Goal: Communication & Community: Answer question/provide support

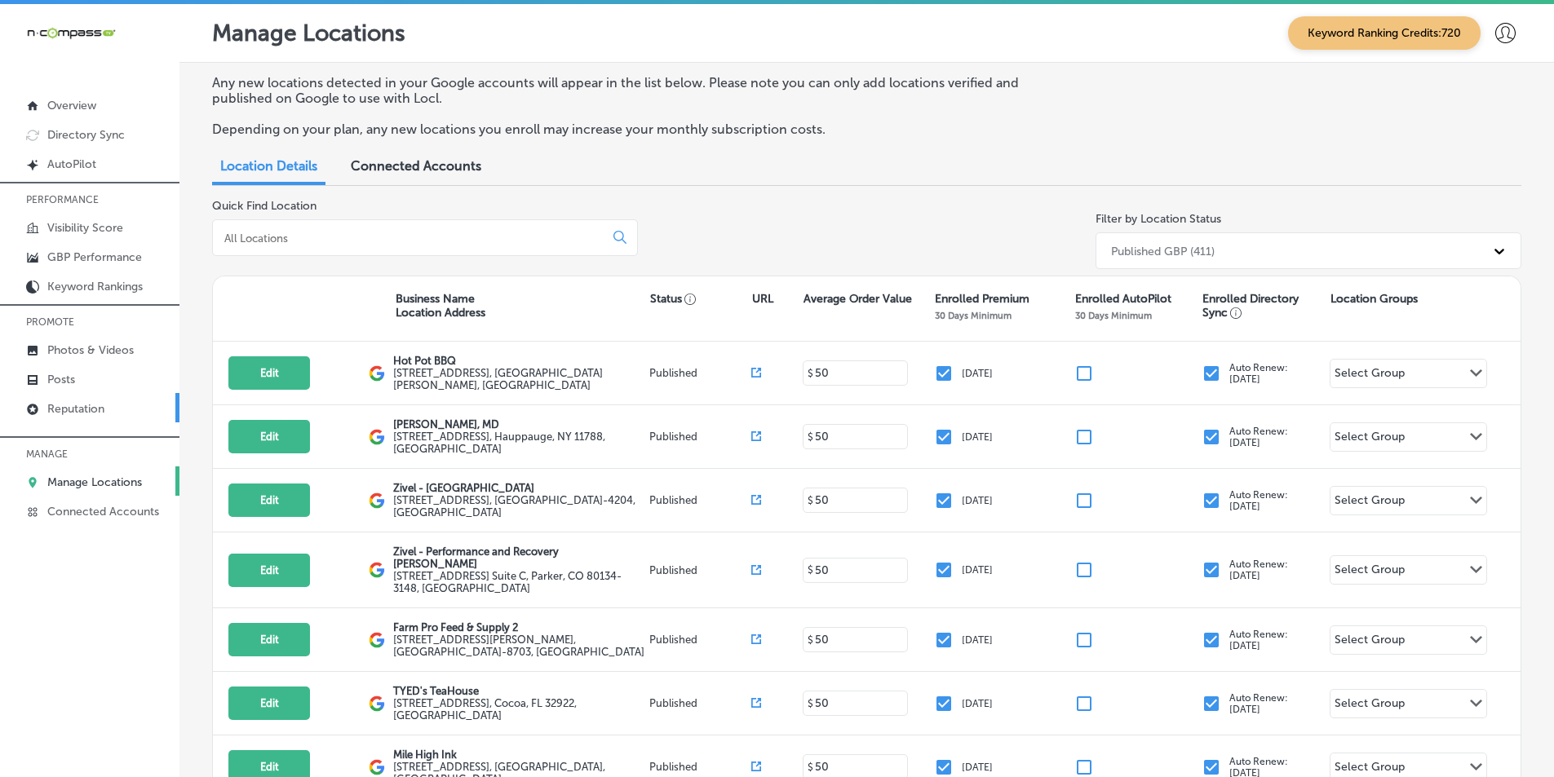
click at [92, 410] on p "Reputation" at bounding box center [75, 409] width 57 height 14
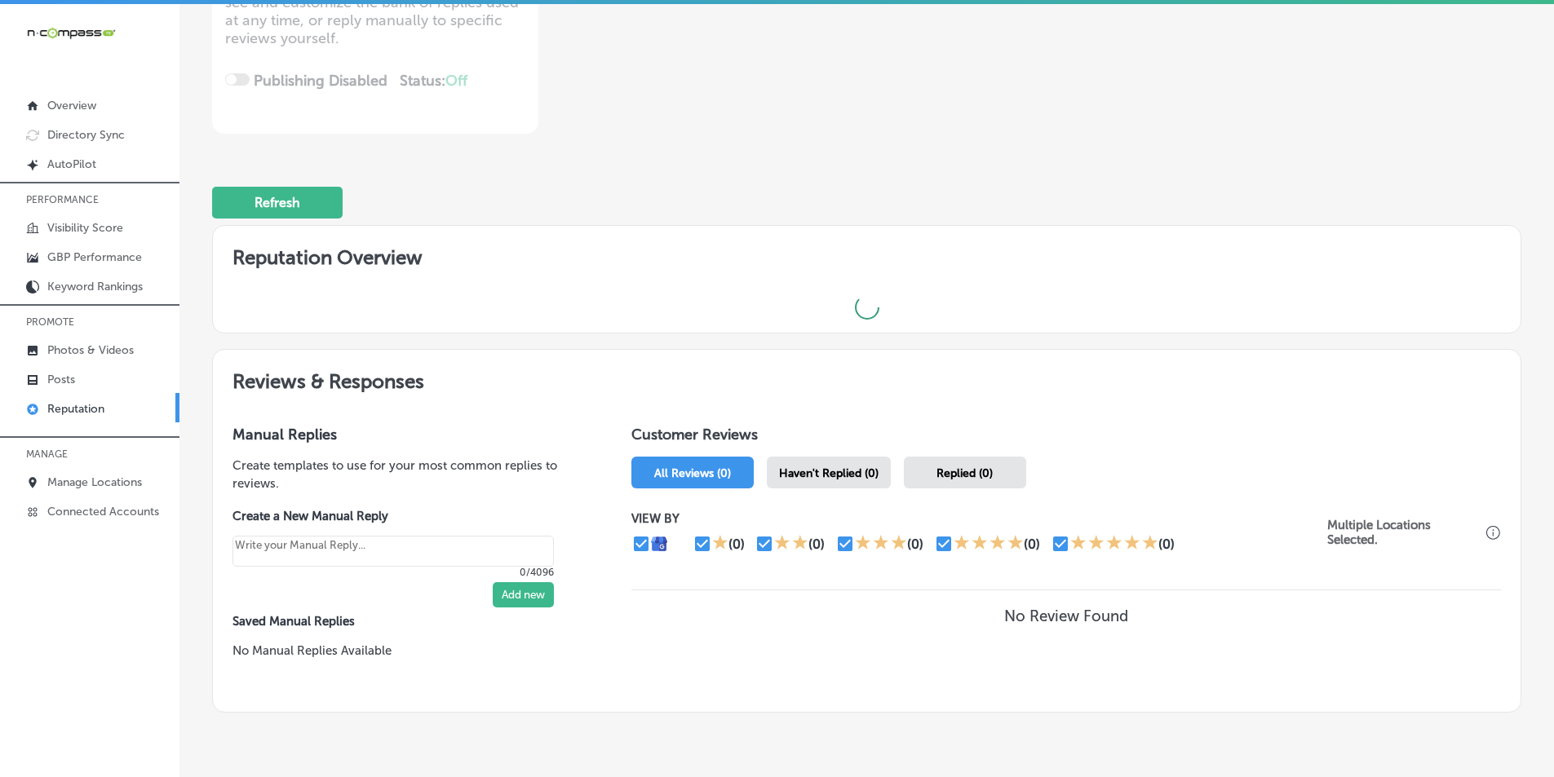
scroll to position [245, 0]
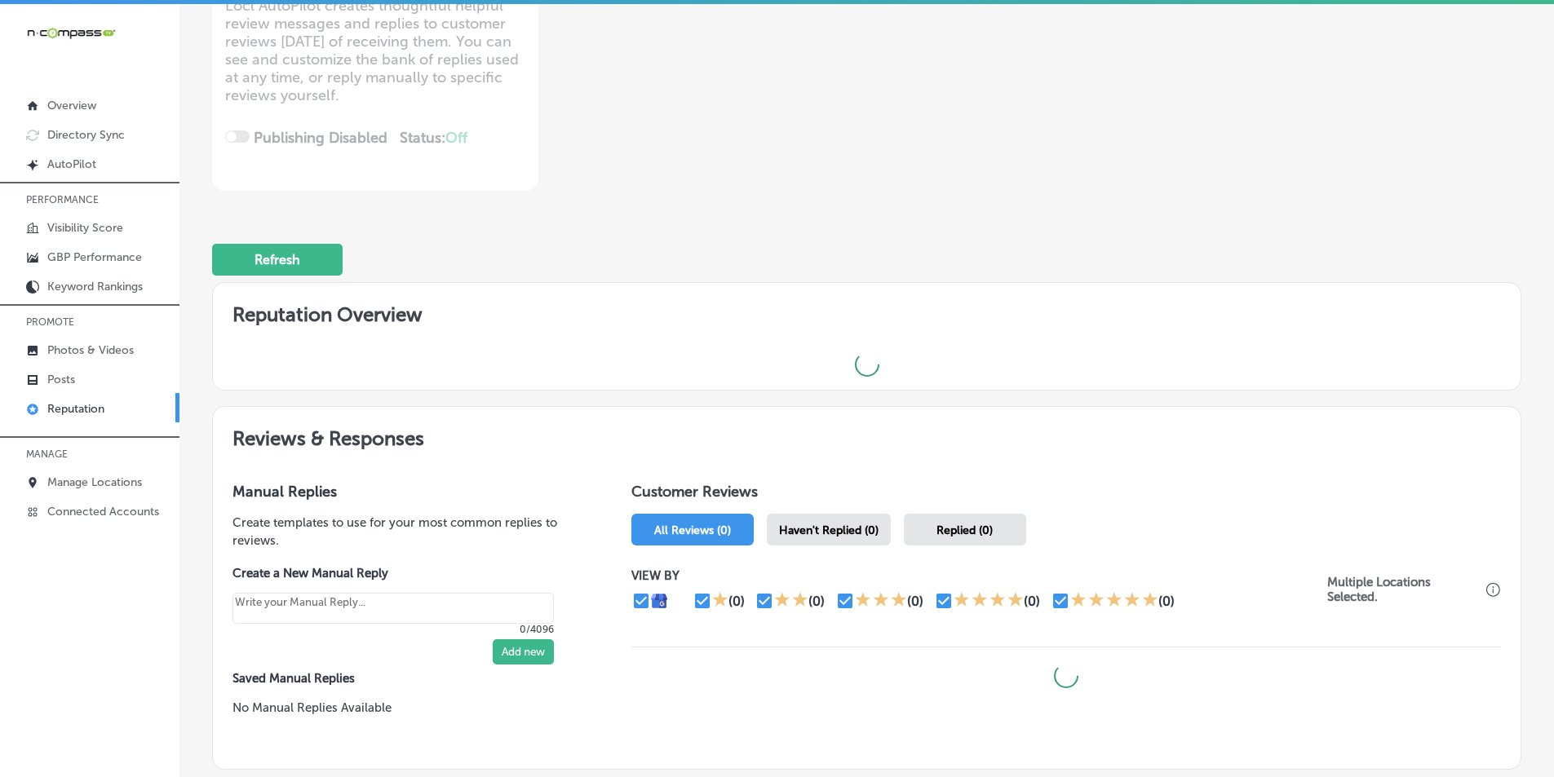
click at [757, 530] on span "Haven't Replied (0)" at bounding box center [829, 531] width 100 height 14
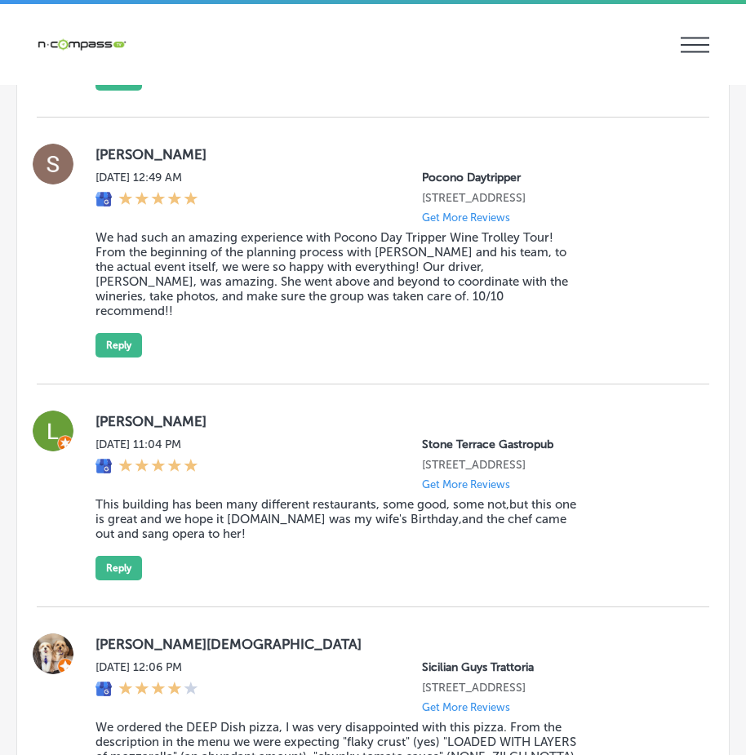
scroll to position [3576, 0]
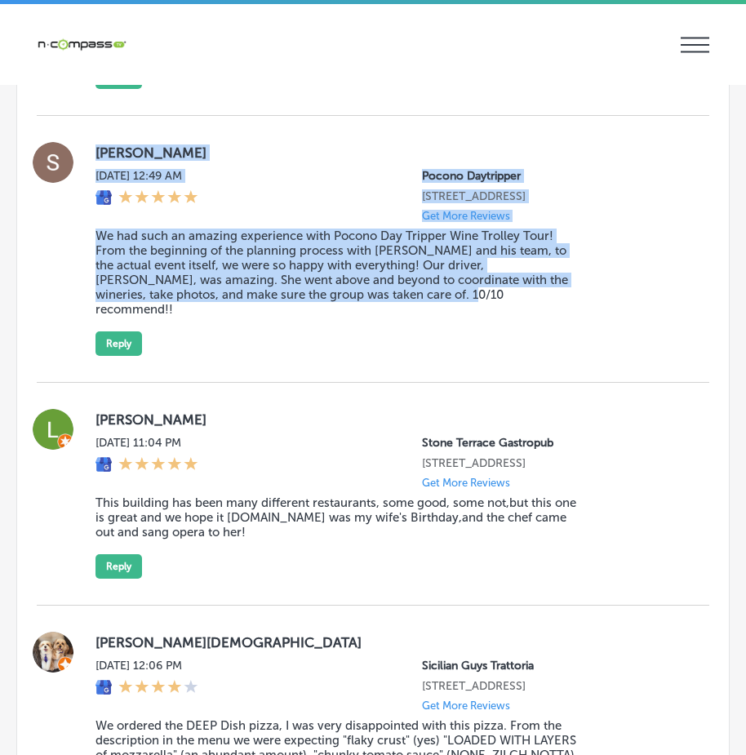
drag, startPoint x: 95, startPoint y: 179, endPoint x: 437, endPoint y: 343, distance: 380.2
click at [442, 345] on div "[PERSON_NAME][DATE] 12:49 AM Pocono Daytripper [STREET_ADDRESS] Get More Review…" at bounding box center [373, 249] width 672 height 214
copy div "[PERSON_NAME][DATE] 12:49 AM Pocono Daytripper [STREET_ADDRESS] Get More Review…"
click at [113, 356] on button "Reply" at bounding box center [118, 343] width 46 height 24
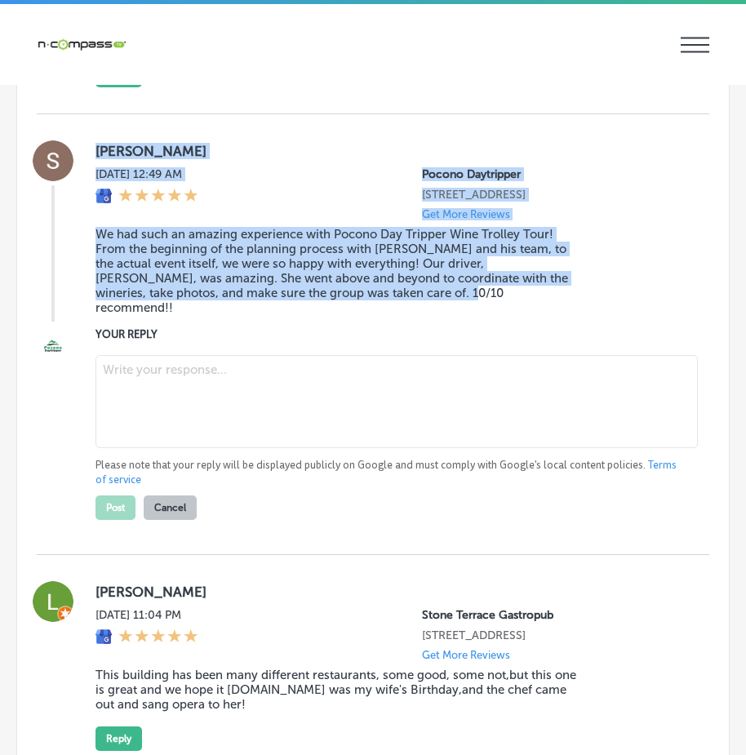
scroll to position [3574, 0]
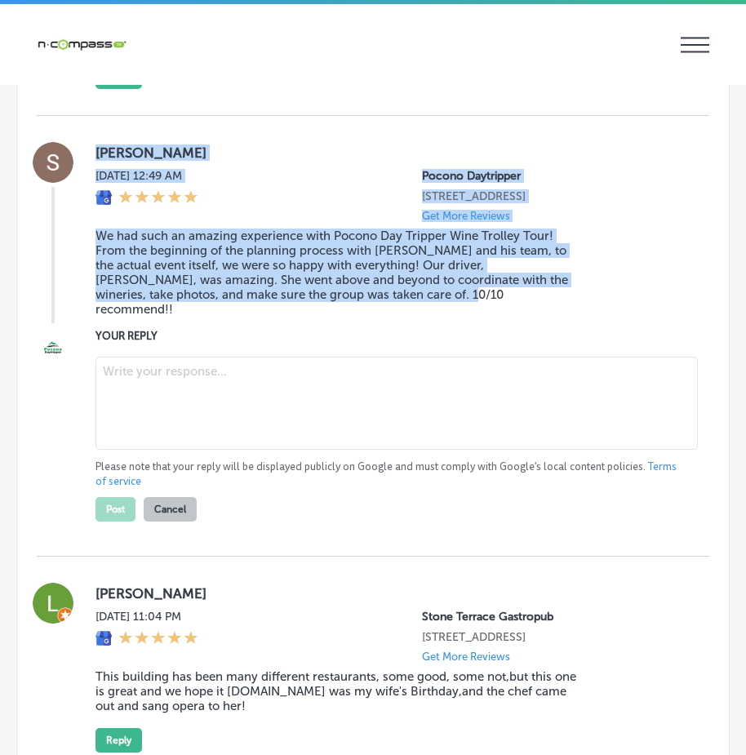
type textarea "x"
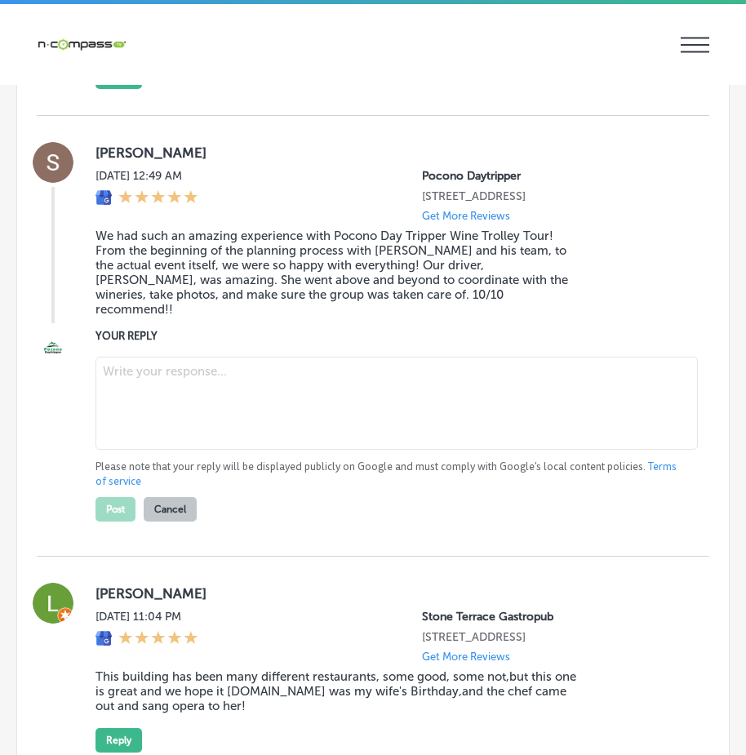
click at [129, 396] on textarea at bounding box center [396, 402] width 602 height 93
paste textarea "Thank you so much for the wonderful review, [PERSON_NAME]! We’re thrilled to he…"
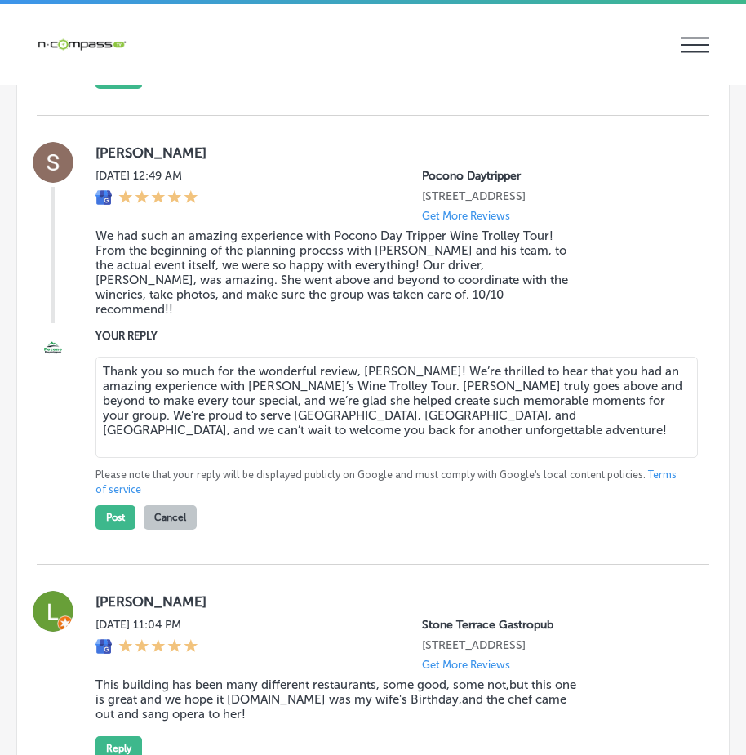
click at [501, 437] on textarea "Thank you so much for the wonderful review, [PERSON_NAME]! We’re thrilled to he…" at bounding box center [396, 406] width 602 height 101
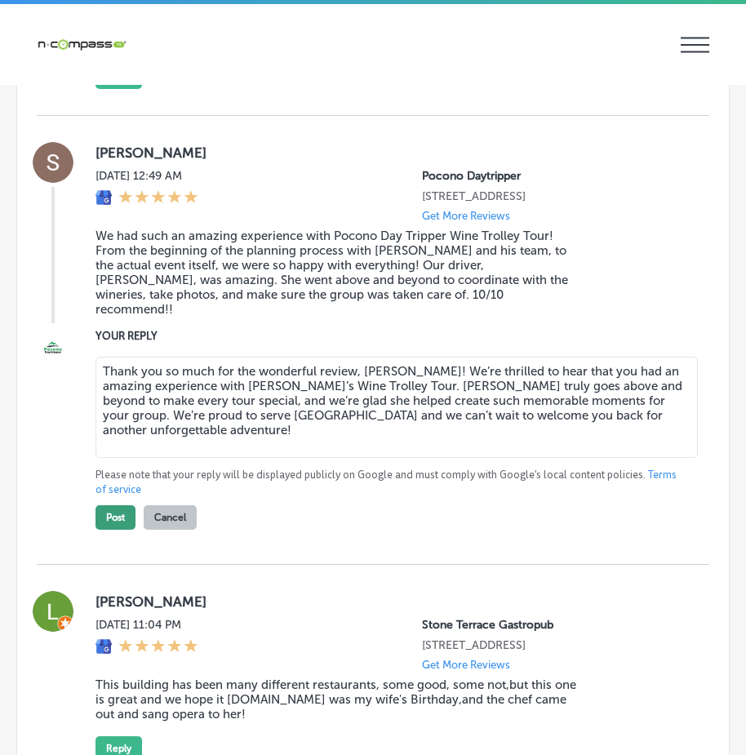
type textarea "Thank you so much for the wonderful review, [PERSON_NAME]! We’re thrilled to he…"
click at [120, 529] on button "Post" at bounding box center [115, 517] width 40 height 24
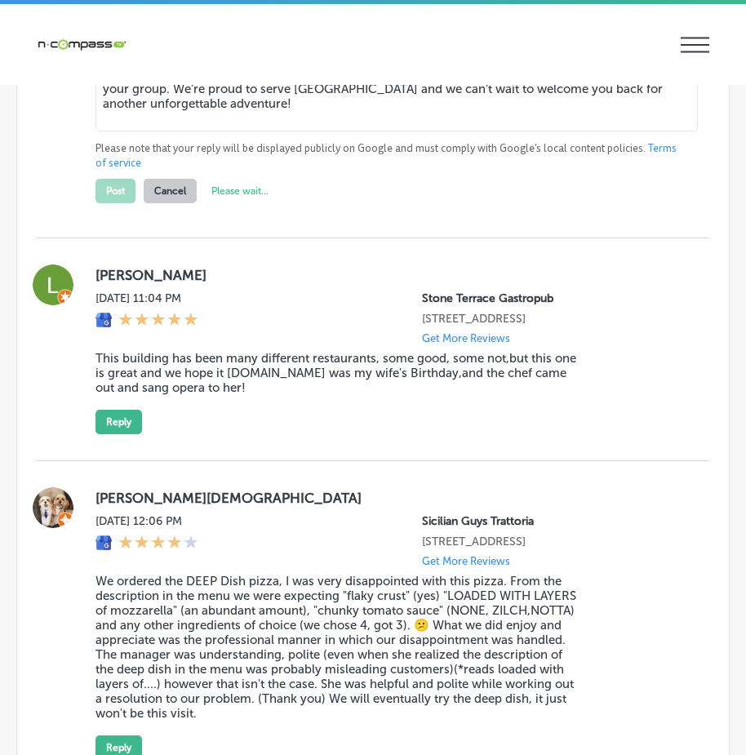
type textarea "x"
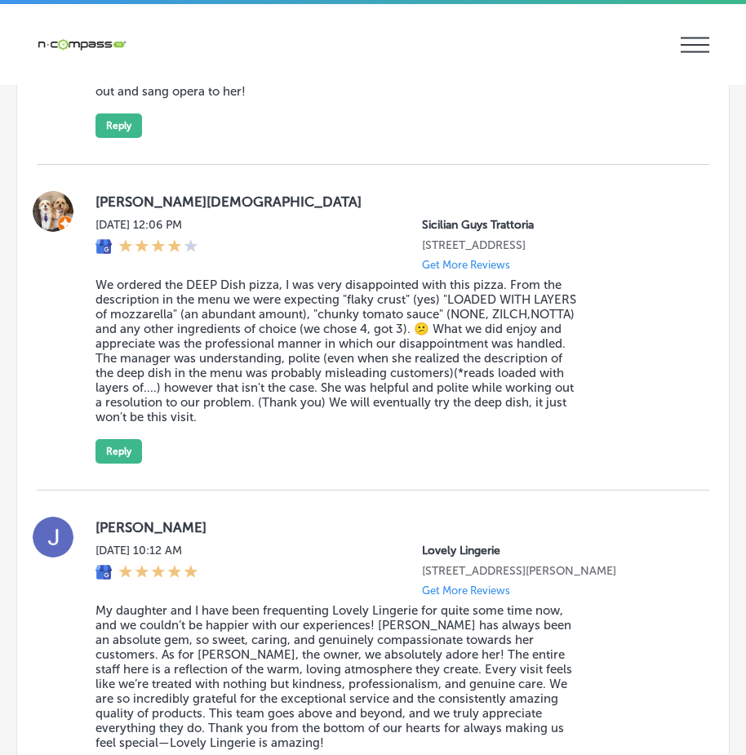
scroll to position [3793, 0]
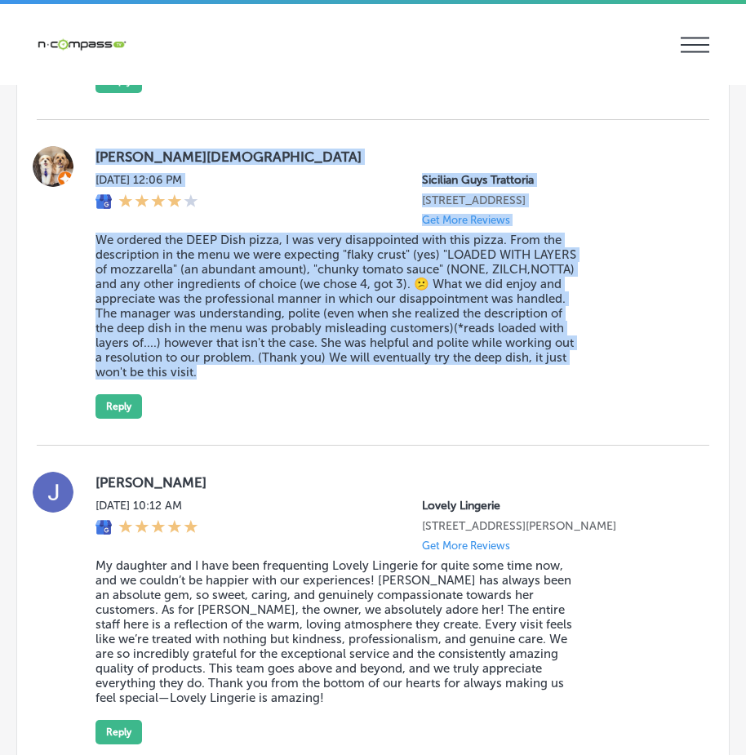
drag, startPoint x: 93, startPoint y: 192, endPoint x: 437, endPoint y: 439, distance: 423.8
click at [437, 439] on div "[PERSON_NAME][DATE] 12:06 PM Sicilian Guys Trattoria [STREET_ADDRESS] Get More …" at bounding box center [373, 282] width 672 height 325
copy div "[PERSON_NAME][DATE] 12:06 PM Sicilian Guys Trattoria [STREET_ADDRESS] Get More …"
click at [122, 418] on button "Reply" at bounding box center [118, 406] width 46 height 24
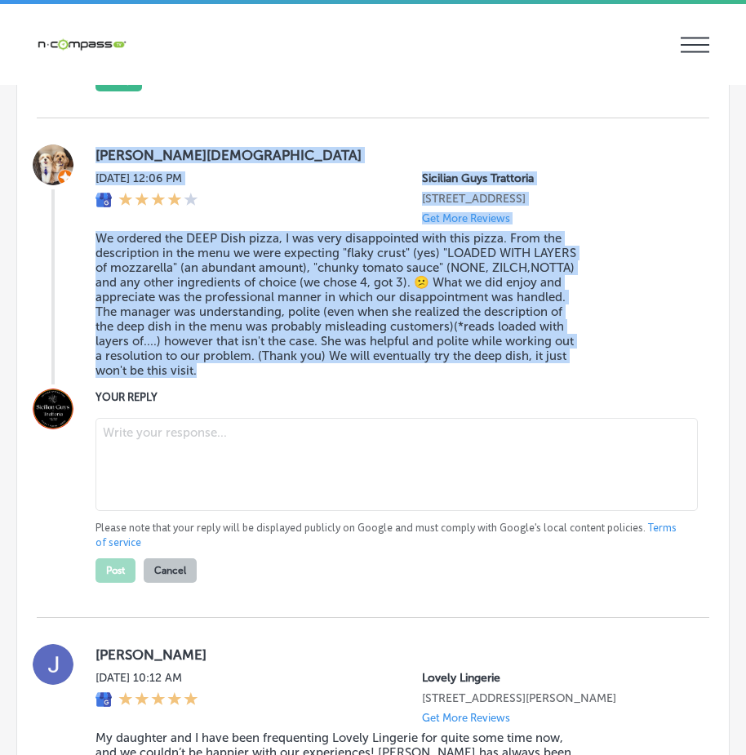
scroll to position [3791, 0]
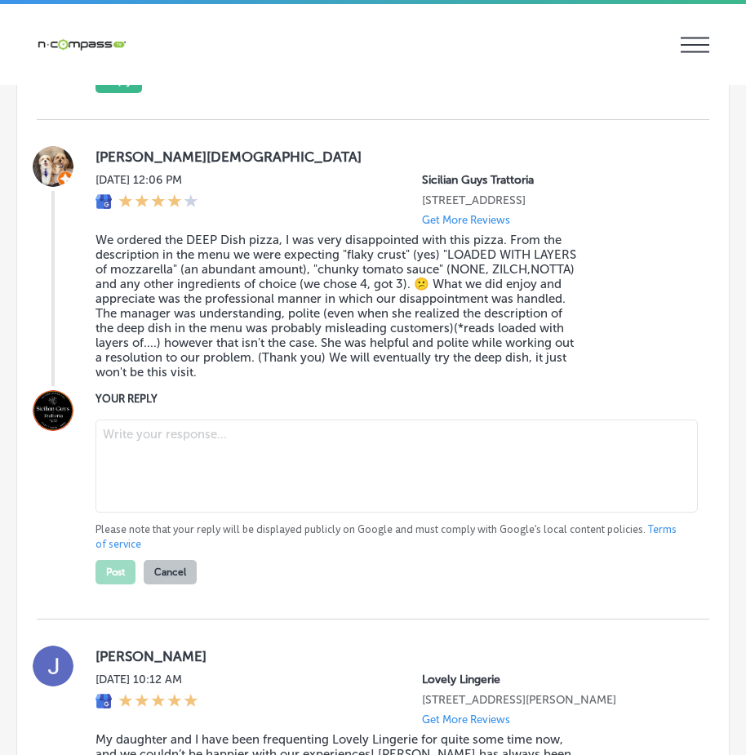
click at [149, 504] on textarea at bounding box center [396, 465] width 602 height 93
paste textarea "Hi [PERSON_NAME], thank you for sharing your experience at Sicilian Guys Tratto…"
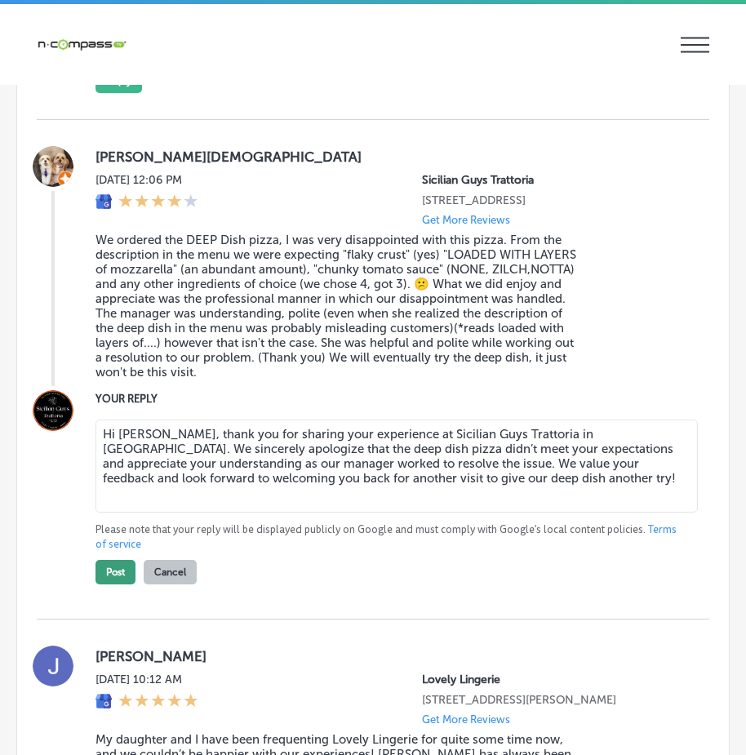
type textarea "Hi [PERSON_NAME], thank you for sharing your experience at Sicilian Guys Tratto…"
click at [116, 584] on button "Post" at bounding box center [115, 572] width 40 height 24
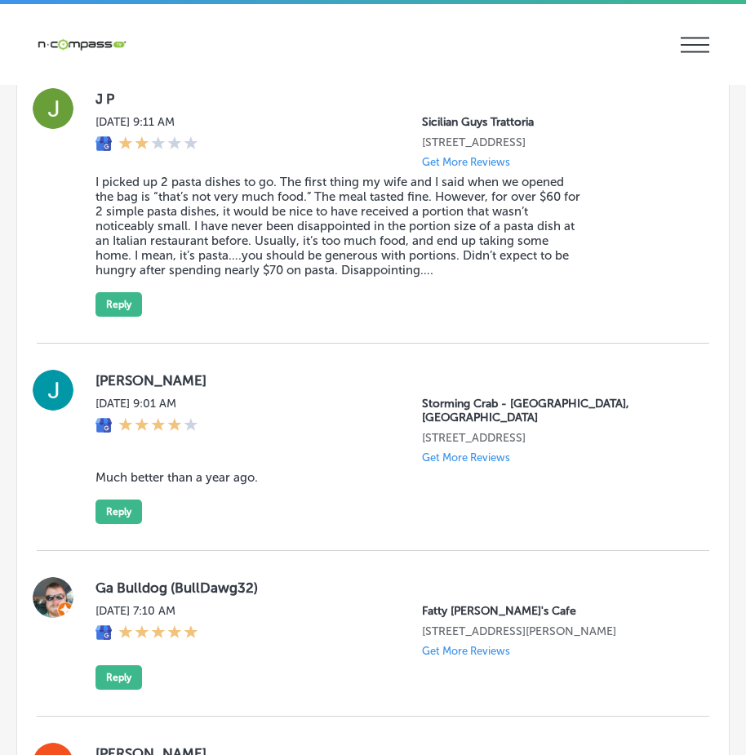
scroll to position [4281, 0]
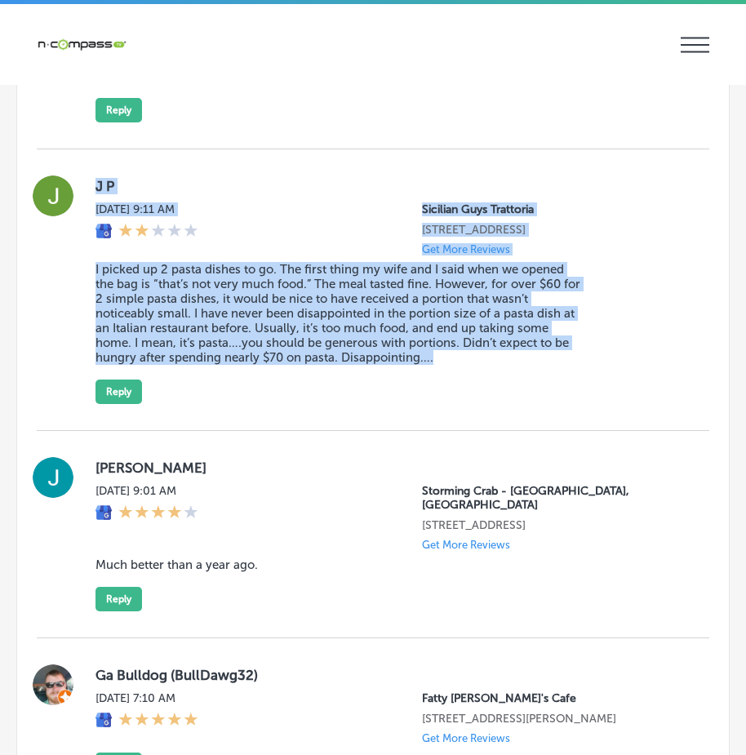
drag, startPoint x: 85, startPoint y: 232, endPoint x: 433, endPoint y: 435, distance: 403.2
click at [433, 431] on div "J P [DATE] 9:11 AM Sicilian Guys Trattoria [STREET_ADDRESS] Get More Reviews I …" at bounding box center [373, 289] width 672 height 281
copy div "J P [DATE] 9:11 AM Sicilian Guys Trattoria [STREET_ADDRESS] Get More Reviews I …"
click at [579, 404] on div "J P [DATE] 9:11 AM Sicilian Guys Trattoria [STREET_ADDRESS] Get More Reviews I …" at bounding box center [388, 289] width 587 height 228
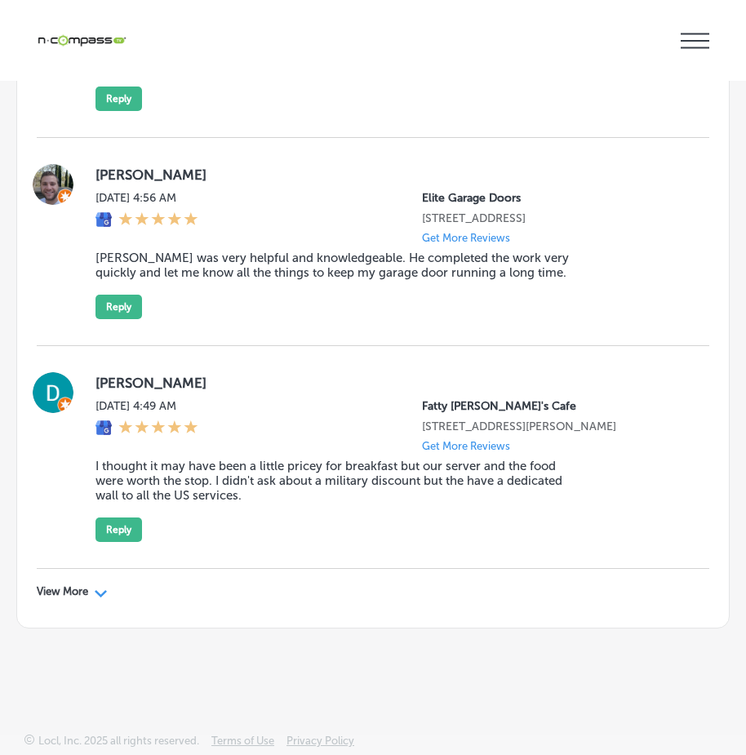
scroll to position [0, 0]
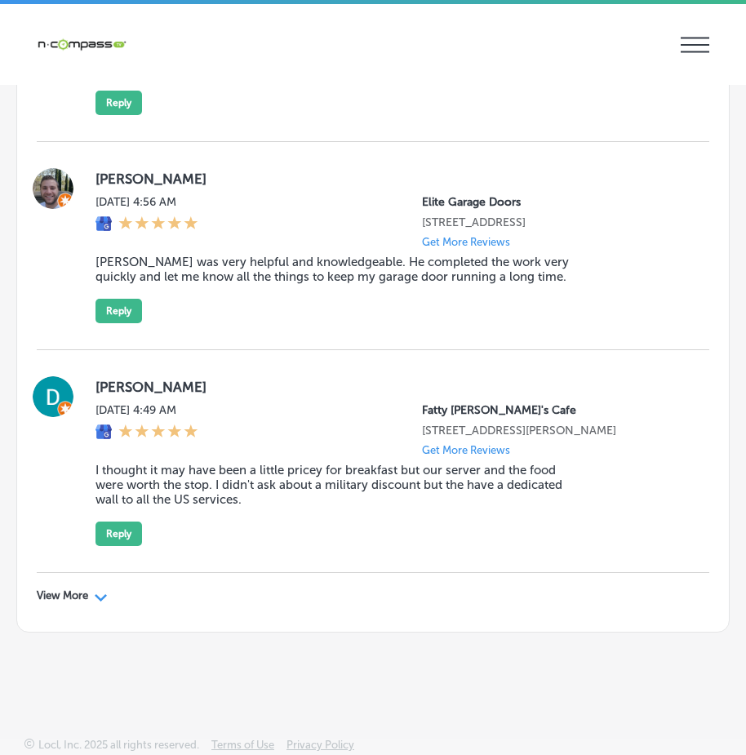
click at [84, 591] on p "View More" at bounding box center [62, 595] width 51 height 13
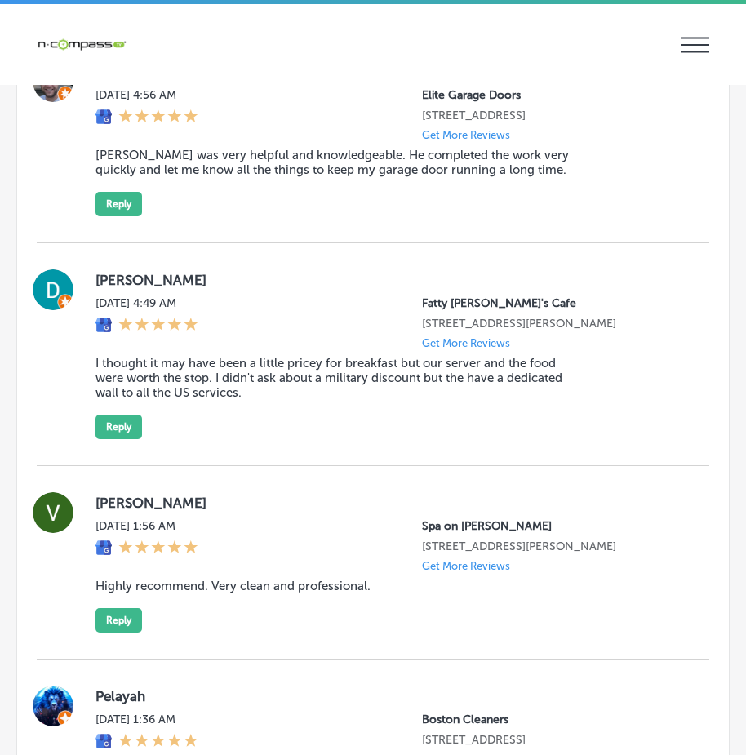
type textarea "x"
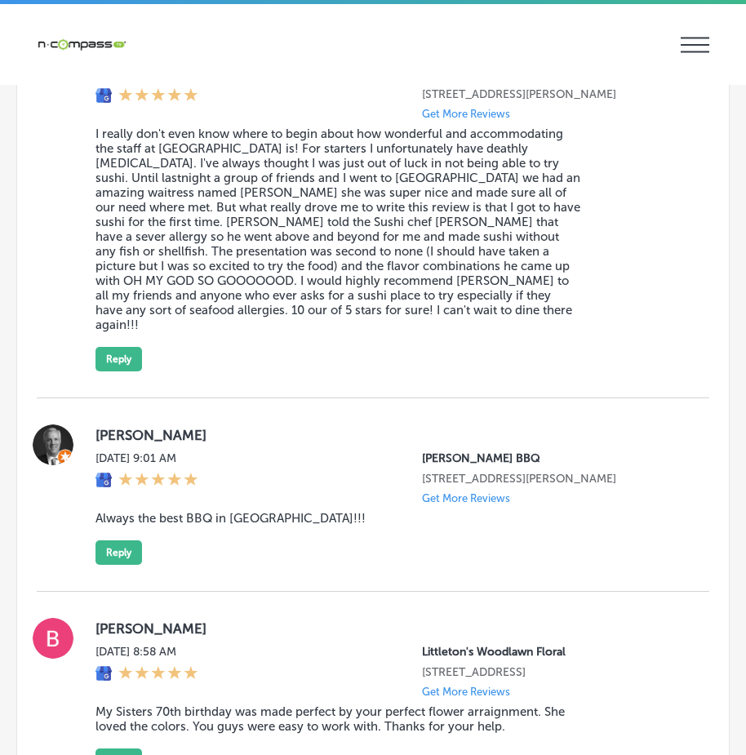
scroll to position [6919, 0]
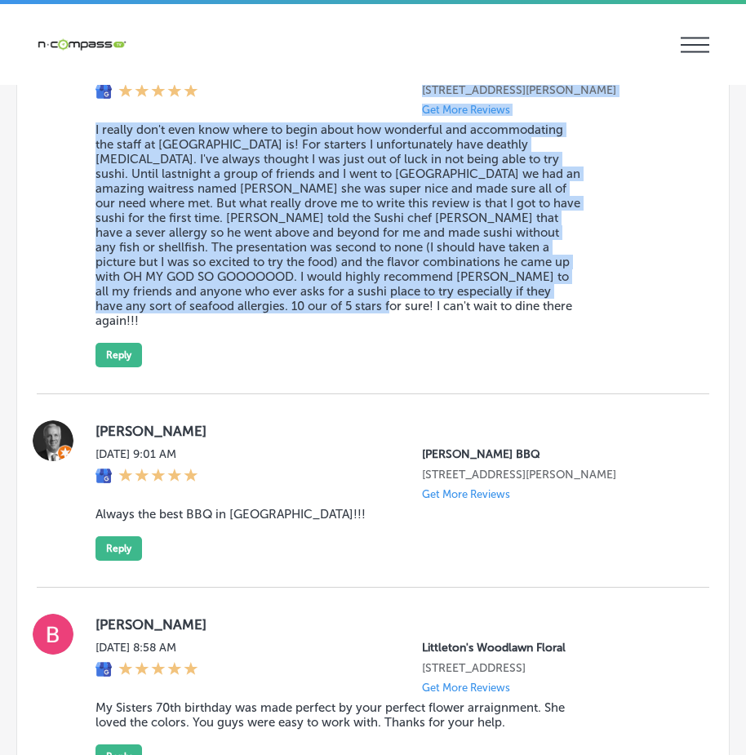
drag, startPoint x: 155, startPoint y: 264, endPoint x: 615, endPoint y: 475, distance: 505.9
click at [615, 394] on div "[PERSON_NAME] [DATE] 10:36 AM Ichiban Restaurant Sushi Bar [STREET_ADDRESS][PER…" at bounding box center [373, 202] width 672 height 384
copy div "[PERSON_NAME] [DATE] 10:36 AM Ichiban Restaurant Sushi Bar [STREET_ADDRESS][PER…"
click at [128, 367] on button "Reply" at bounding box center [118, 355] width 46 height 24
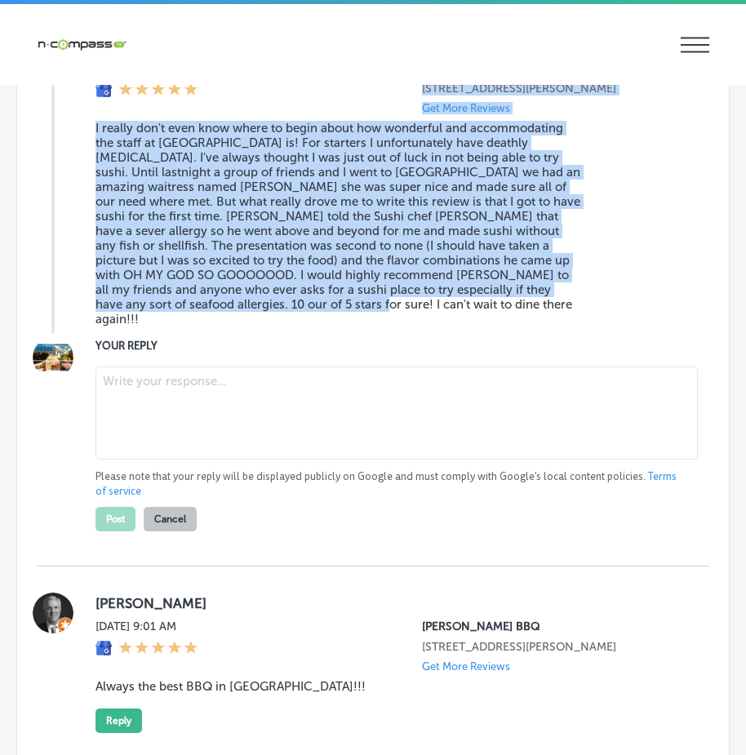
scroll to position [6917, 0]
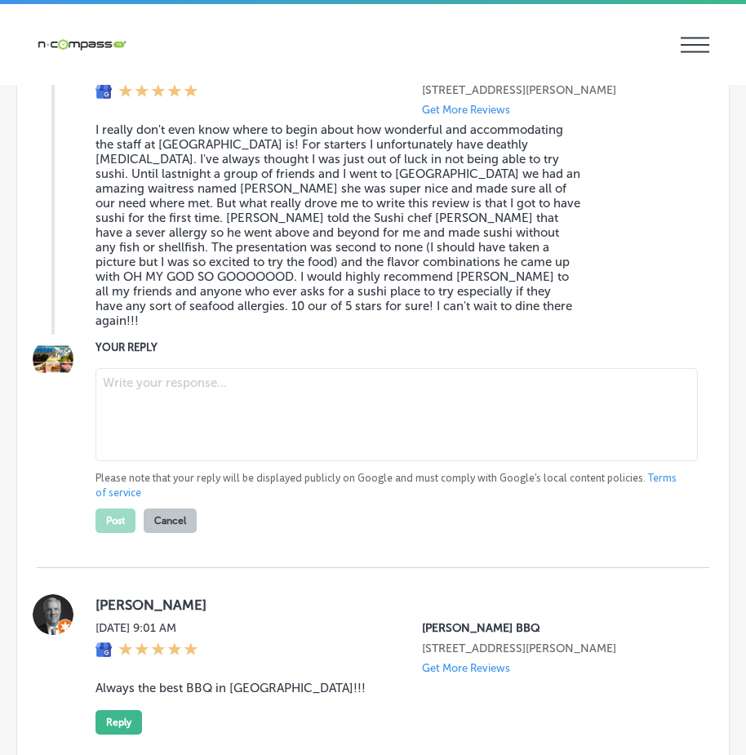
click at [163, 461] on textarea at bounding box center [396, 414] width 602 height 93
paste textarea "Hi [PERSON_NAME], thank you so much for sharing your amazing experience! We’re …"
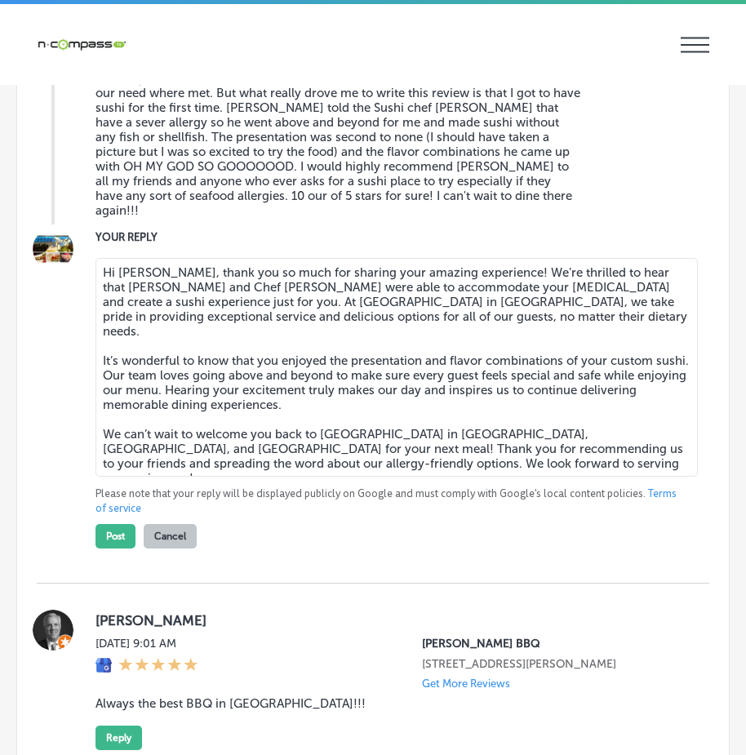
scroll to position [6999, 0]
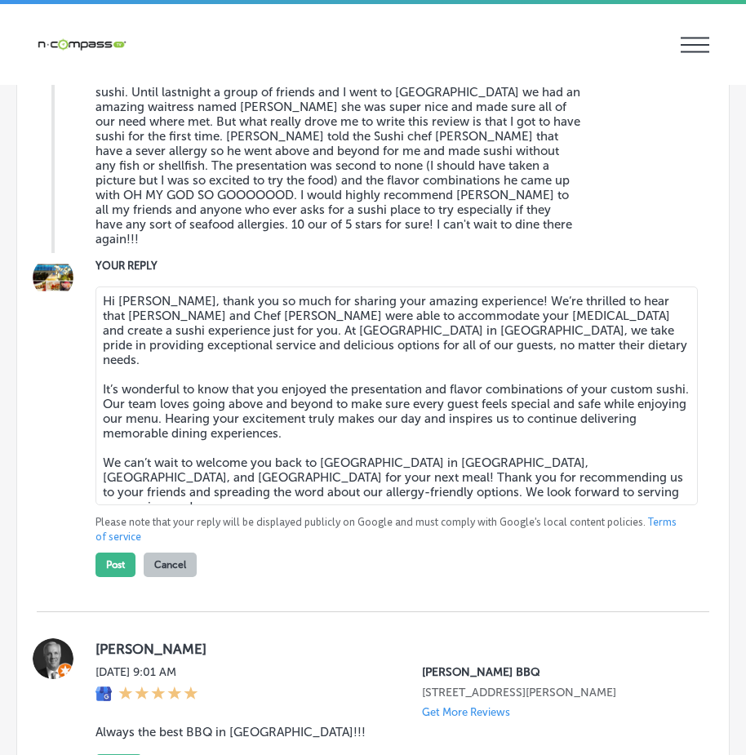
click at [163, 505] on textarea "Hi [PERSON_NAME], thank you so much for sharing your amazing experience! We’re …" at bounding box center [396, 395] width 602 height 219
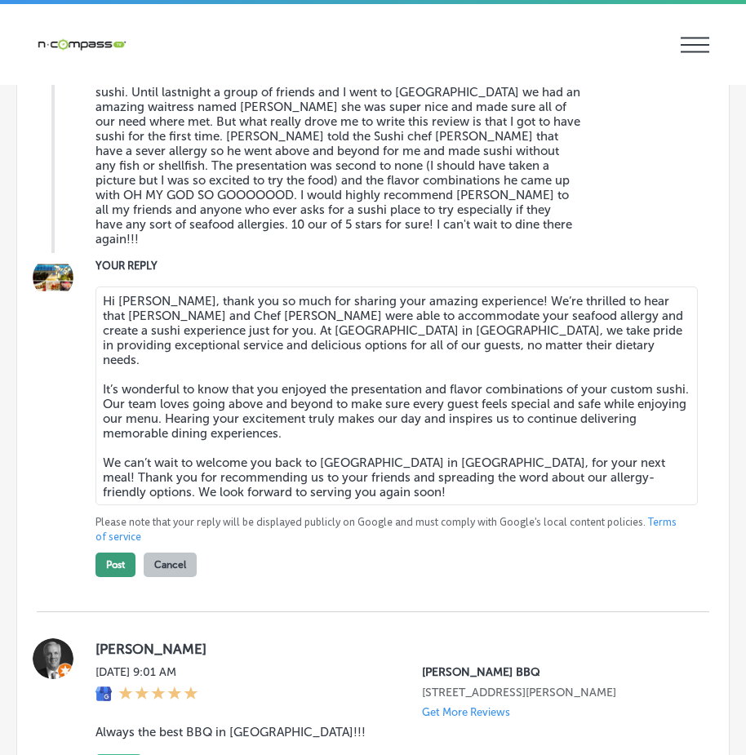
type textarea "Hi [PERSON_NAME], thank you so much for sharing your amazing experience! We’re …"
click at [120, 577] on button "Post" at bounding box center [115, 564] width 40 height 24
type textarea "x"
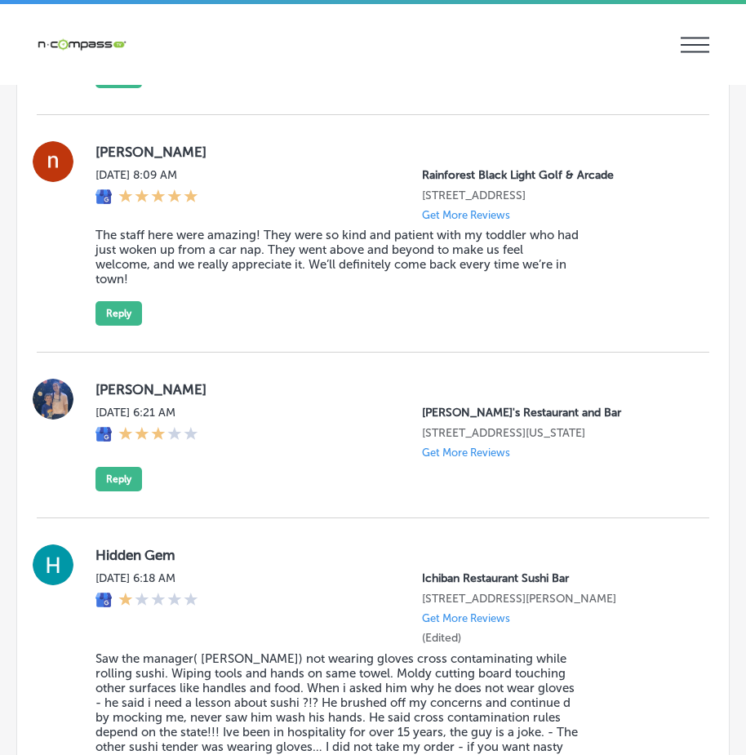
scroll to position [7325, 0]
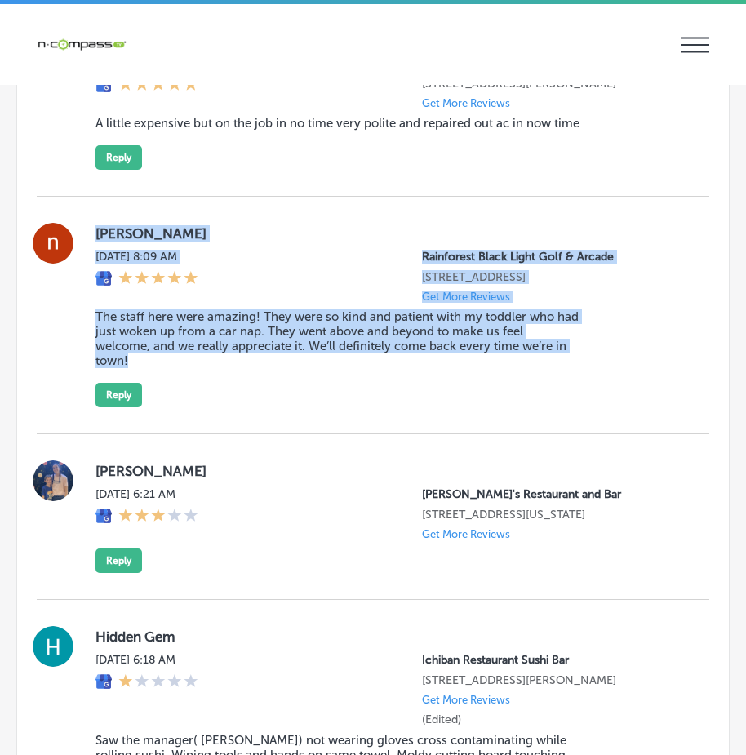
drag, startPoint x: 95, startPoint y: 397, endPoint x: 586, endPoint y: 555, distance: 515.7
click at [586, 407] on div "[PERSON_NAME] [DATE] 8:09 AM Rainforest Black Light Golf & Arcade [STREET_ADDRE…" at bounding box center [373, 315] width 672 height 184
copy div "[PERSON_NAME] [DATE] 8:09 AM Rainforest Black Light Golf & Arcade [STREET_ADDRE…"
click at [615, 407] on div "[PERSON_NAME] [DATE] 8:09 AM Rainforest Black Light Golf & Arcade [STREET_ADDRE…" at bounding box center [388, 315] width 587 height 184
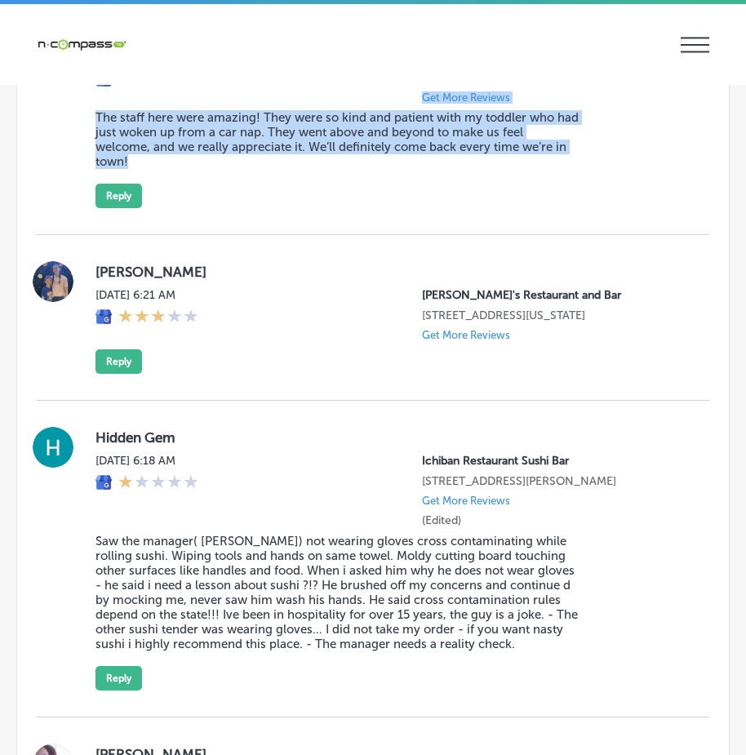
scroll to position [7488, 0]
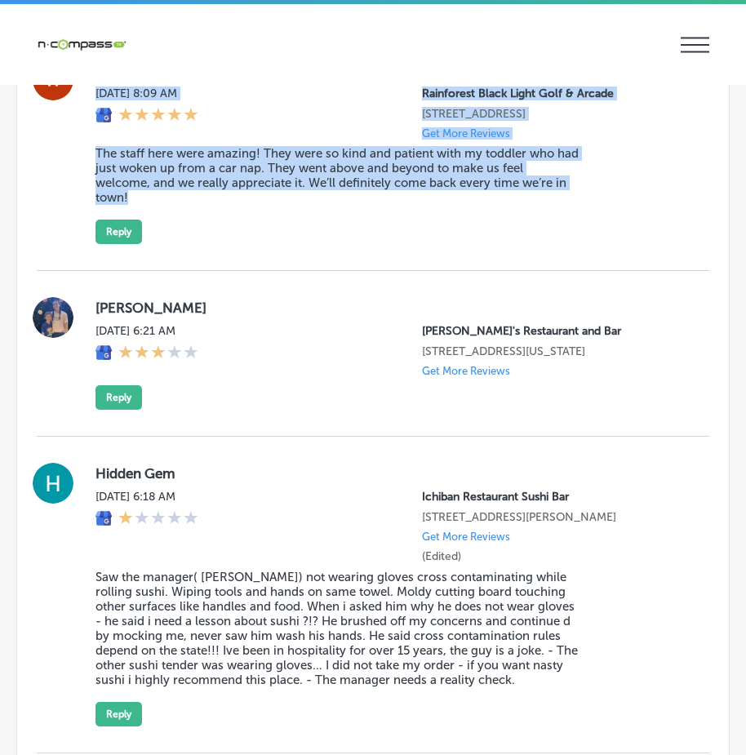
click at [654, 244] on div "[PERSON_NAME] [DATE] 8:09 AM Rainforest Black Light Golf & Arcade [STREET_ADDRE…" at bounding box center [388, 152] width 587 height 184
click at [661, 244] on div "[PERSON_NAME] [DATE] 8:09 AM Rainforest Black Light Golf & Arcade [STREET_ADDRE…" at bounding box center [388, 152] width 587 height 184
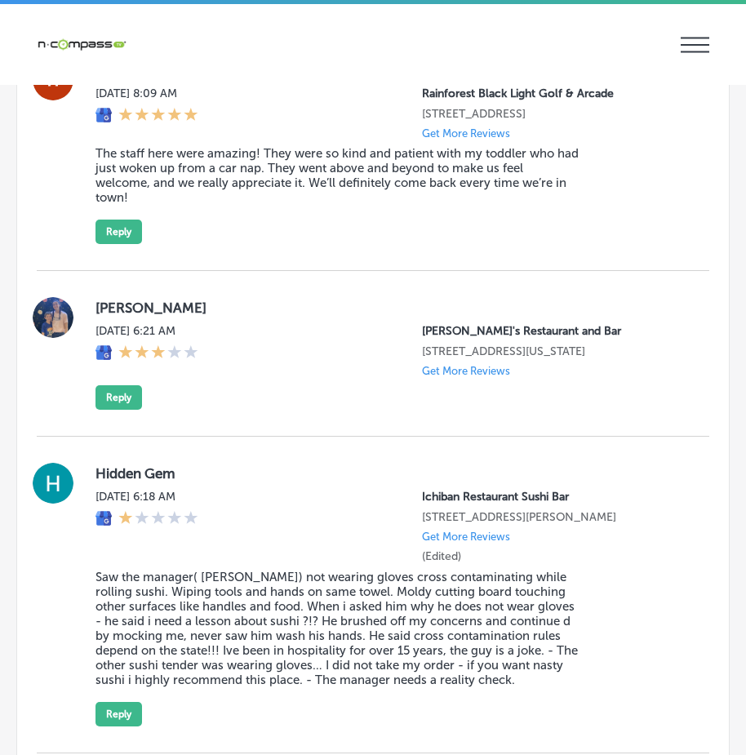
click at [661, 244] on div "[PERSON_NAME] [DATE] 8:09 AM Rainforest Black Light Golf & Arcade [STREET_ADDRE…" at bounding box center [388, 152] width 587 height 184
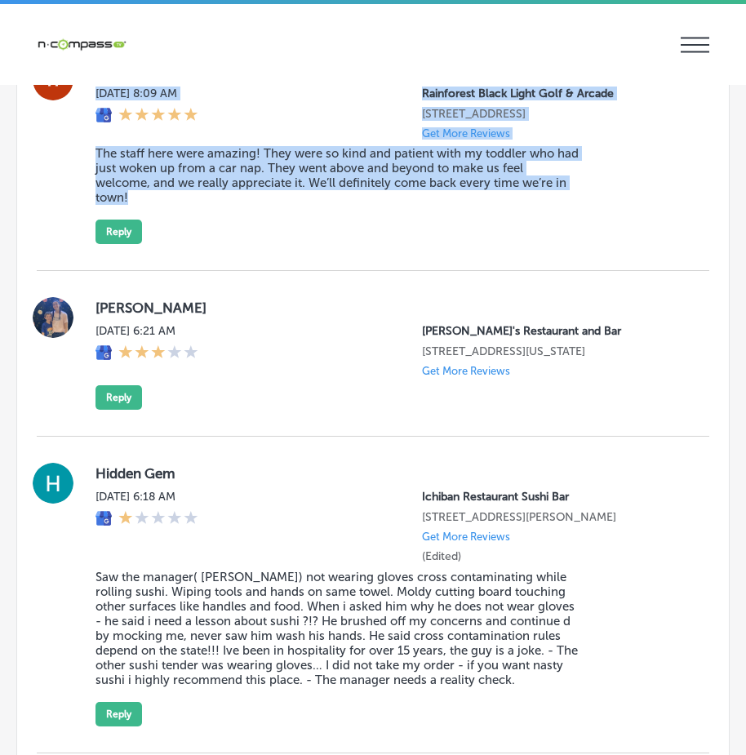
drag, startPoint x: 92, startPoint y: 224, endPoint x: 618, endPoint y: 381, distance: 548.2
click at [618, 244] on div "[PERSON_NAME] [DATE] 8:09 AM Rainforest Black Light Golf & Arcade [STREET_ADDRE…" at bounding box center [373, 152] width 672 height 184
copy div "[PERSON_NAME] [DATE] 8:09 AM Rainforest Black Light Golf & Arcade [STREET_ADDRE…"
click at [117, 244] on button "Reply" at bounding box center [118, 231] width 46 height 24
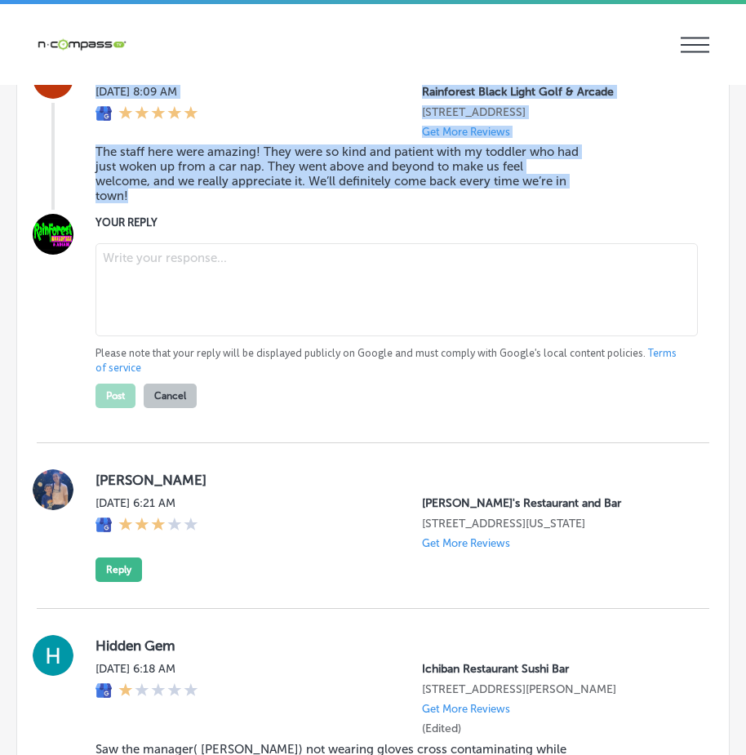
scroll to position [7487, 0]
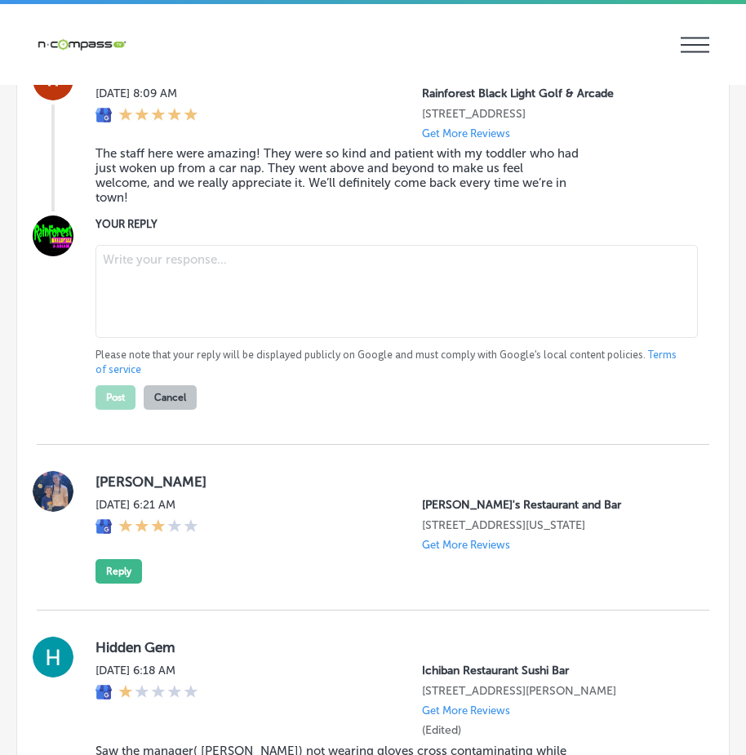
click at [151, 338] on textarea at bounding box center [396, 291] width 602 height 93
paste textarea "Thank you, [PERSON_NAME], for the wonderful review! We’re thrilled to hear that…"
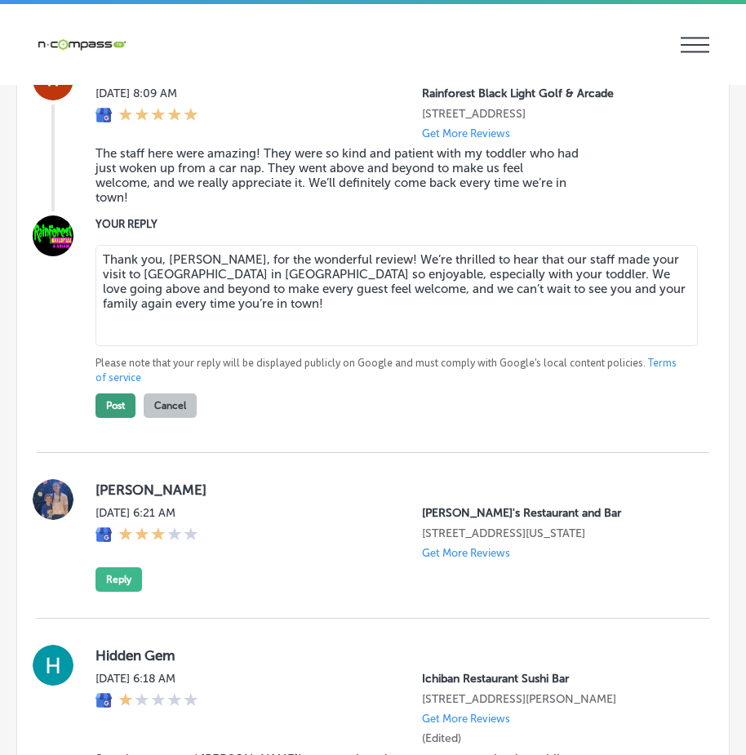
type textarea "Thank you, [PERSON_NAME], for the wonderful review! We’re thrilled to hear that…"
click at [121, 418] on button "Post" at bounding box center [115, 405] width 40 height 24
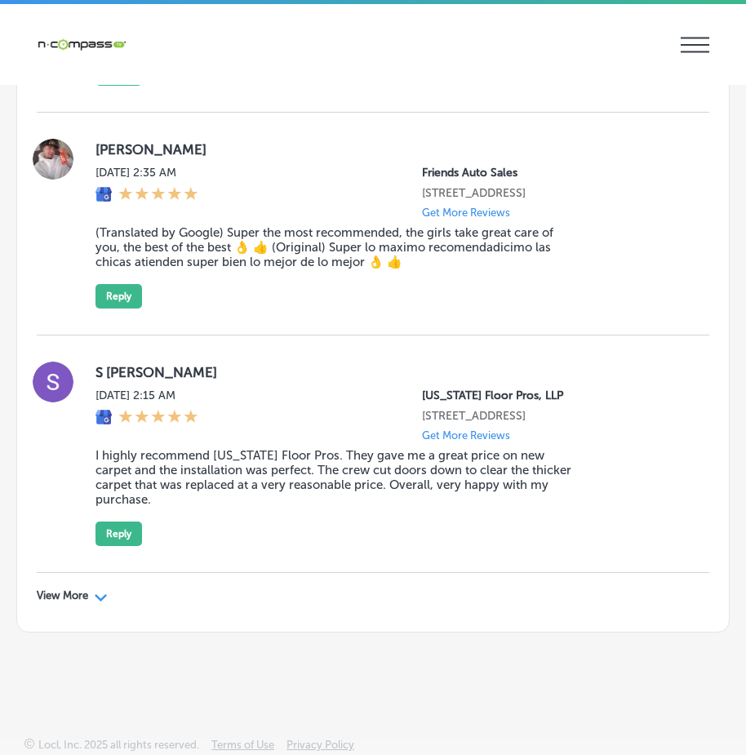
scroll to position [9348, 0]
click at [101, 596] on icon "Path Created with Sketch." at bounding box center [101, 597] width 12 height 7
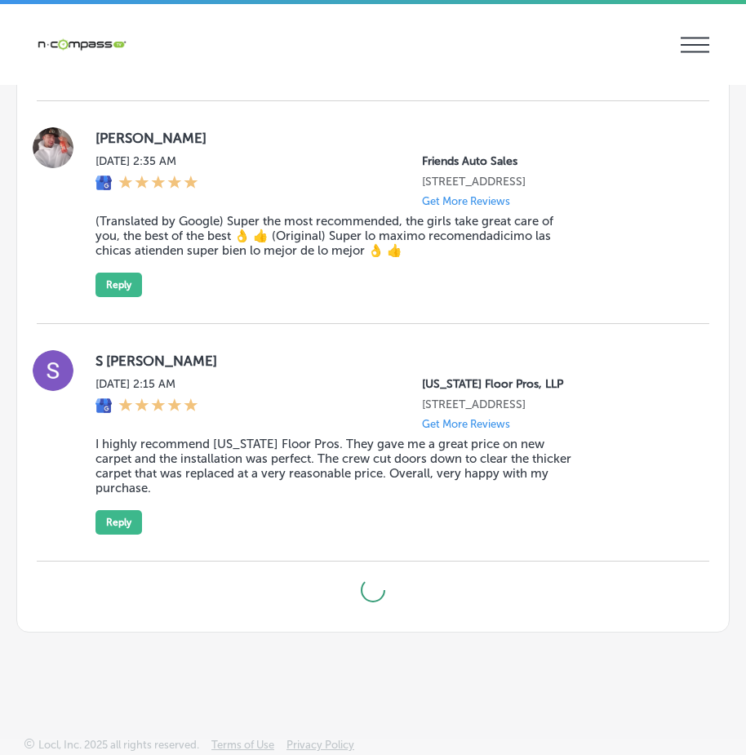
type textarea "x"
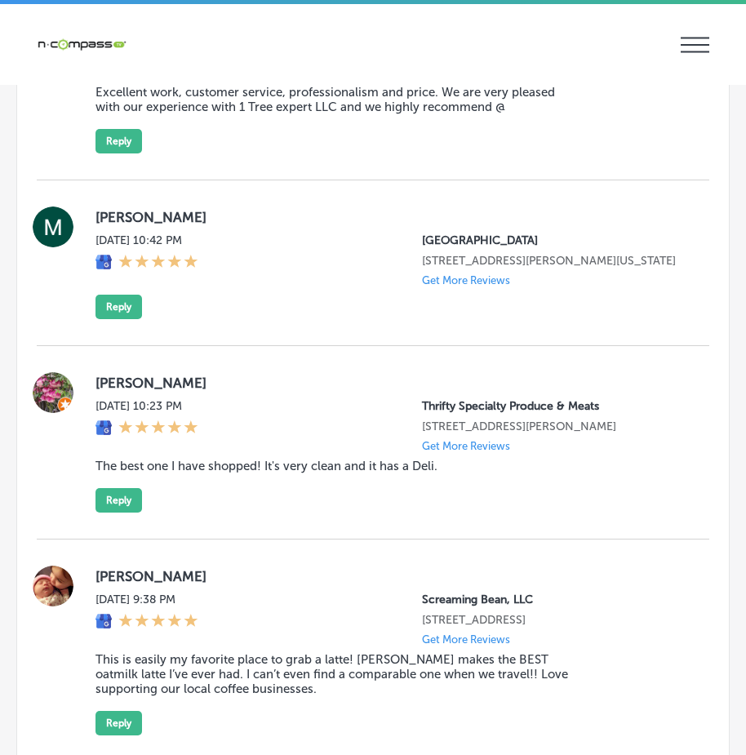
scroll to position [10164, 0]
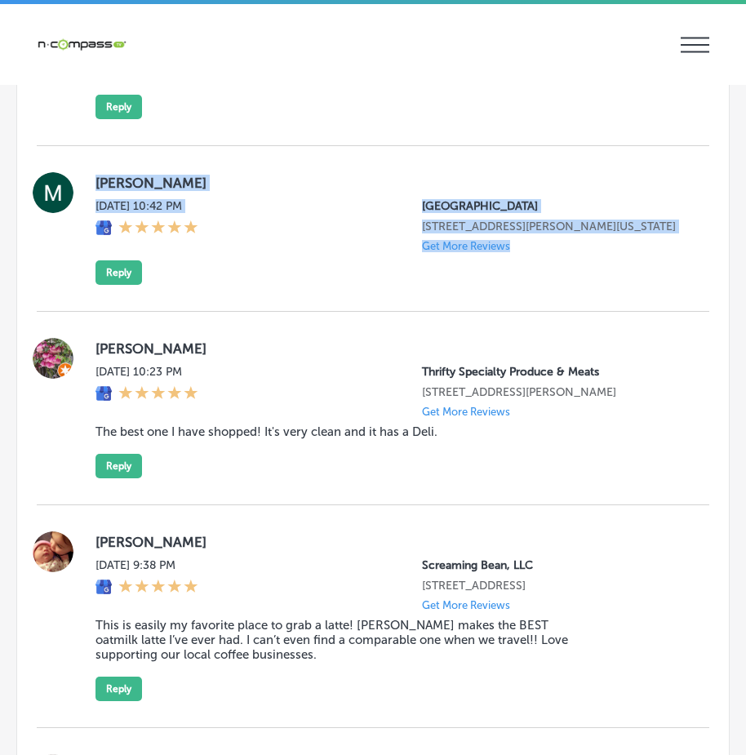
drag, startPoint x: 86, startPoint y: 354, endPoint x: 509, endPoint y: 474, distance: 439.2
click at [515, 285] on div "[PERSON_NAME][DATE] 10:42 PM [GEOGRAPHIC_DATA] [STREET_ADDRESS][PERSON_NAME][US…" at bounding box center [373, 228] width 672 height 113
copy div "[PERSON_NAME][DATE] 10:42 PM [GEOGRAPHIC_DATA] [STREET_ADDRESS][PERSON_NAME][US…"
click at [121, 285] on button "Reply" at bounding box center [118, 272] width 46 height 24
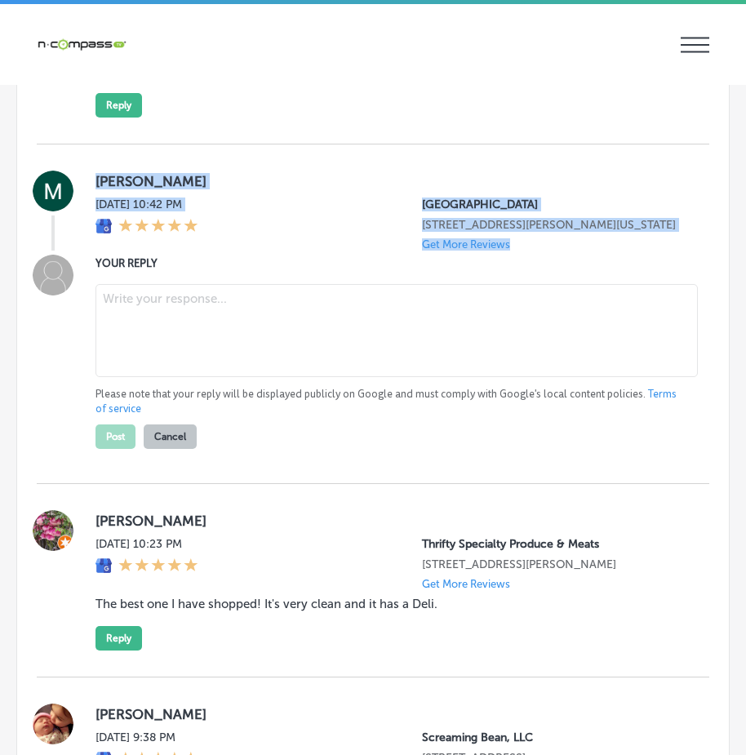
scroll to position [10162, 0]
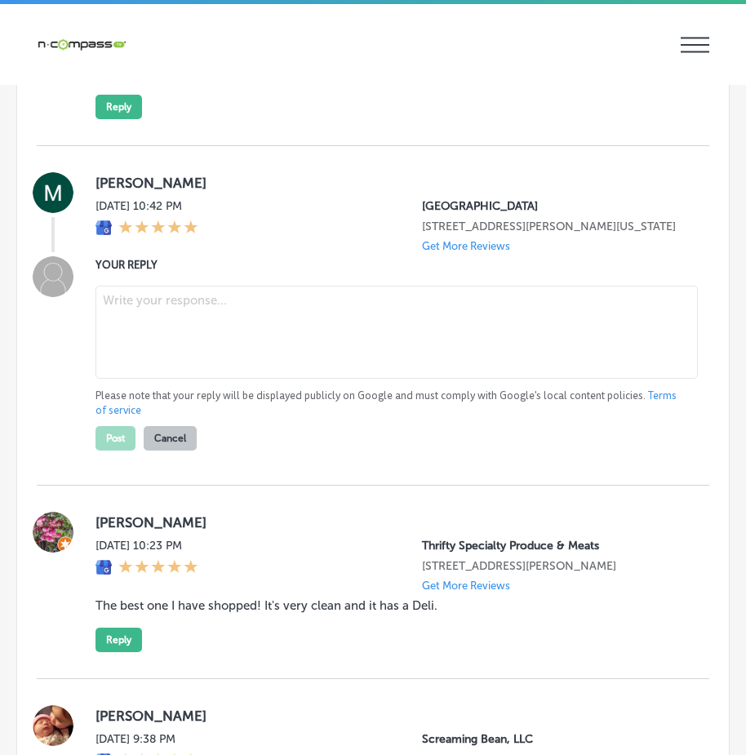
click at [168, 378] on textarea at bounding box center [396, 332] width 602 height 93
paste textarea "Thank you for visiting [GEOGRAPHIC_DATA]! We hope you enjoyed our programs, fro…"
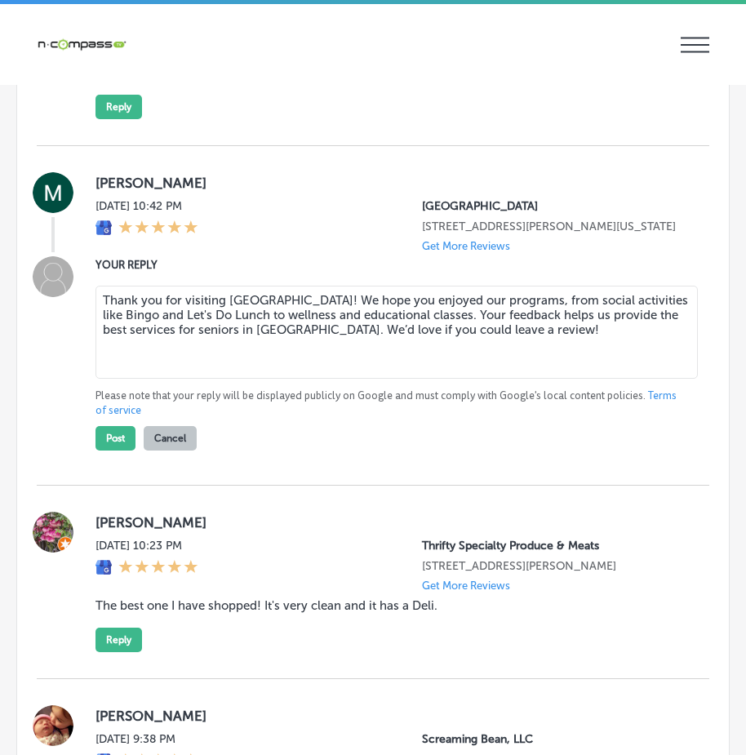
click at [225, 378] on textarea "Thank you for visiting [GEOGRAPHIC_DATA]! We hope you enjoyed our programs, fro…" at bounding box center [396, 332] width 602 height 93
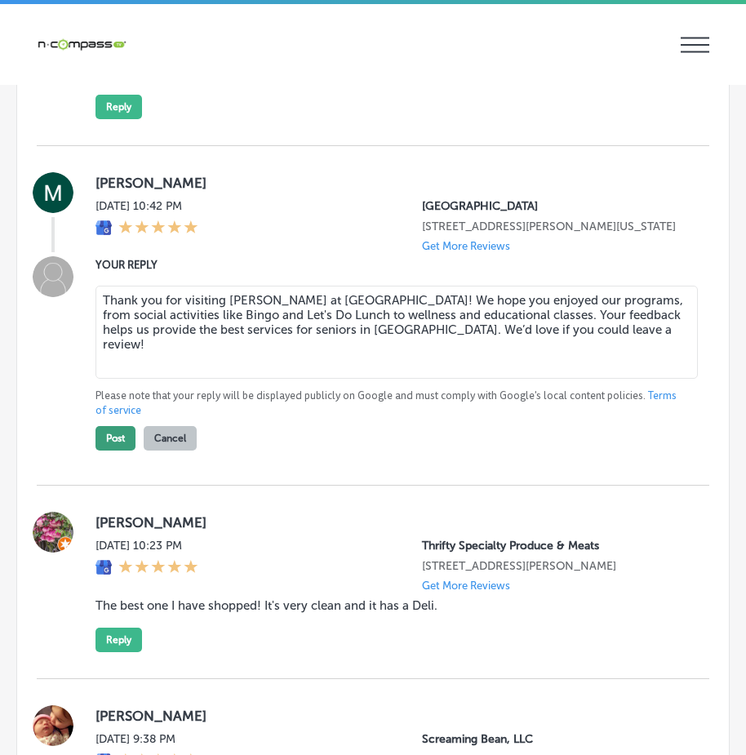
type textarea "Thank you for visiting [PERSON_NAME] at [GEOGRAPHIC_DATA]! We hope you enjoyed …"
click at [115, 450] on button "Post" at bounding box center [115, 438] width 40 height 24
type textarea "x"
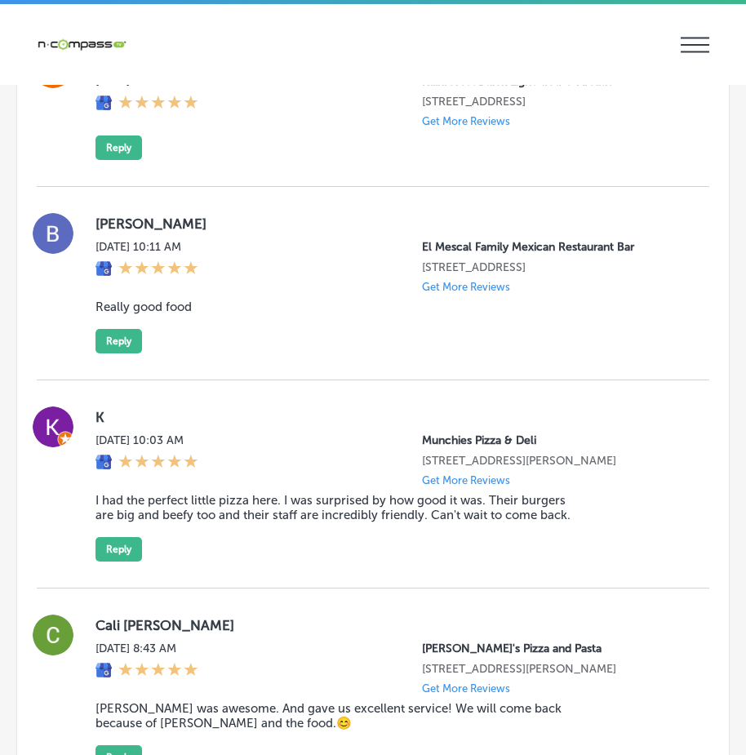
scroll to position [11386, 0]
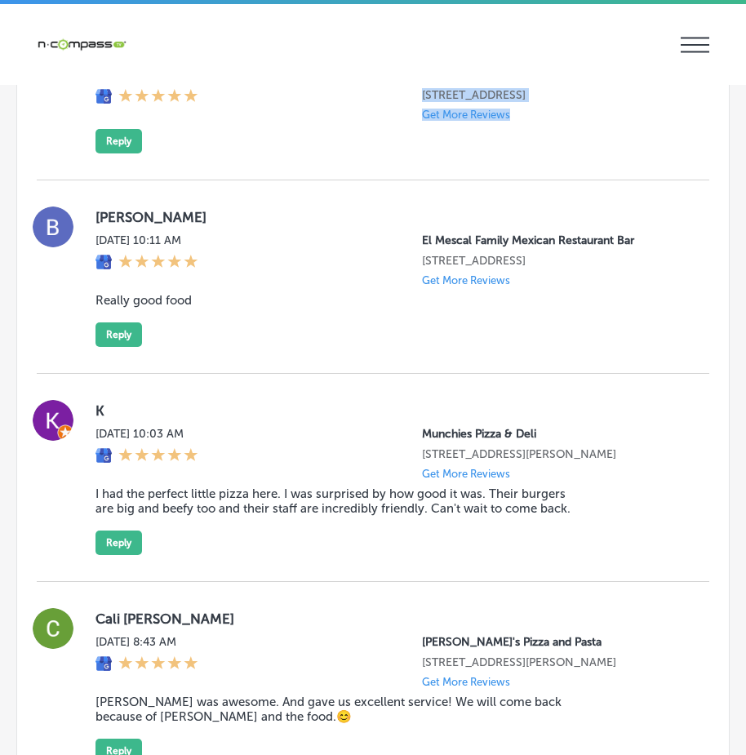
drag, startPoint x: 84, startPoint y: 266, endPoint x: 543, endPoint y: 372, distance: 471.3
click at [543, 153] on div "[PERSON_NAME] [DATE] 10:57 AM Rainforest [GEOGRAPHIC_DATA] [STREET_ADDRESS] Get…" at bounding box center [373, 97] width 672 height 113
copy div "[PERSON_NAME] [DATE] 10:57 AM Rainforest [GEOGRAPHIC_DATA] [STREET_ADDRESS] Get…"
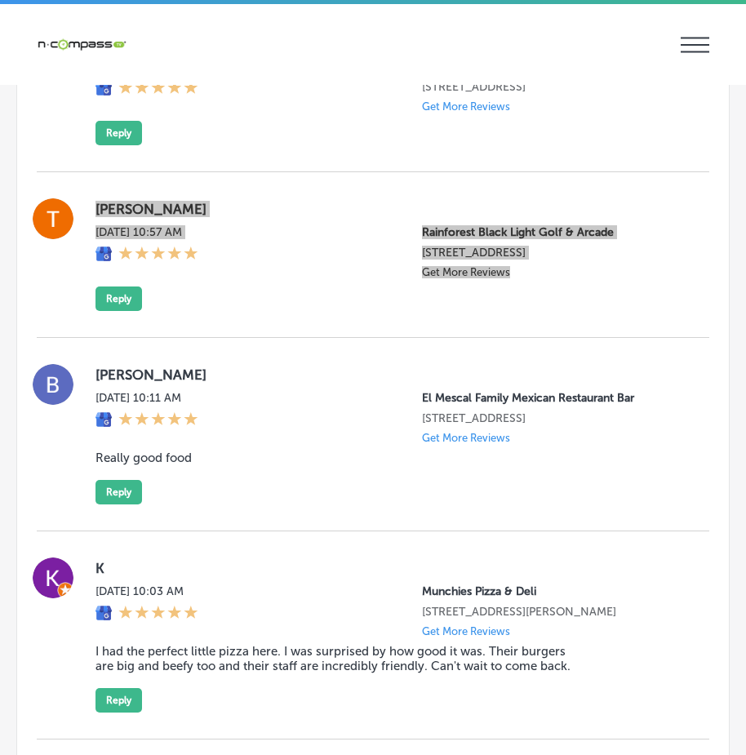
scroll to position [11304, 0]
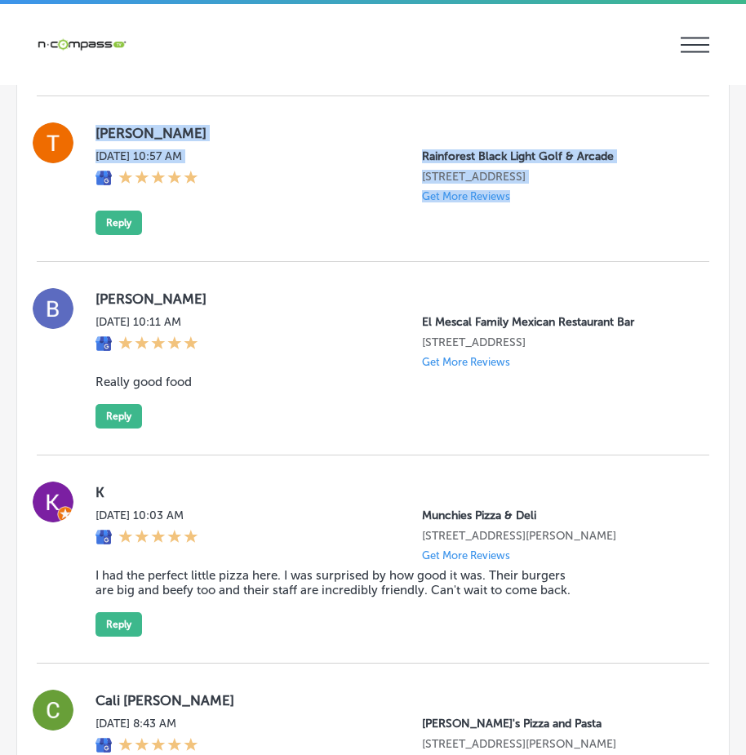
click at [620, 235] on div "[PERSON_NAME] [DATE] 10:57 AM Rainforest [GEOGRAPHIC_DATA] [STREET_ADDRESS] Get…" at bounding box center [388, 178] width 587 height 113
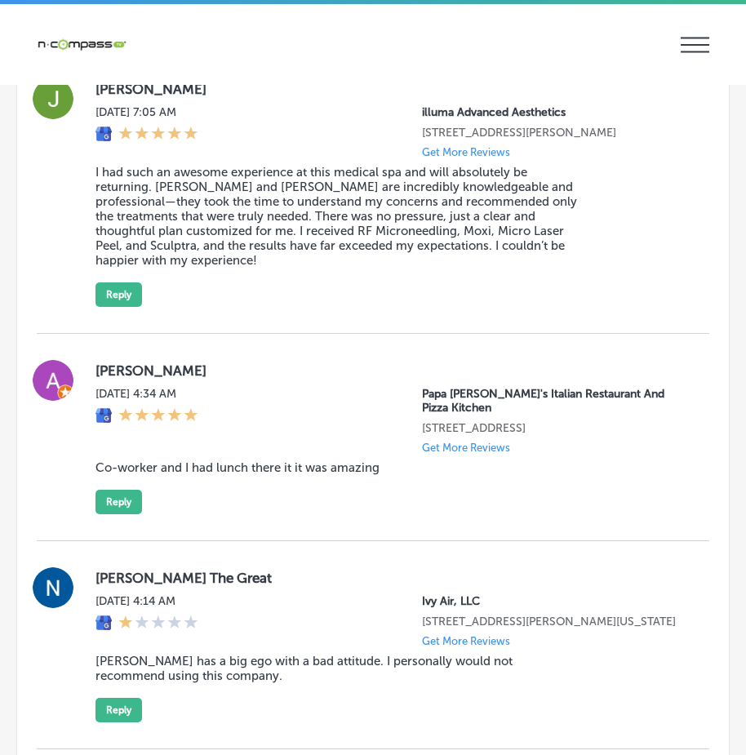
scroll to position [12609, 0]
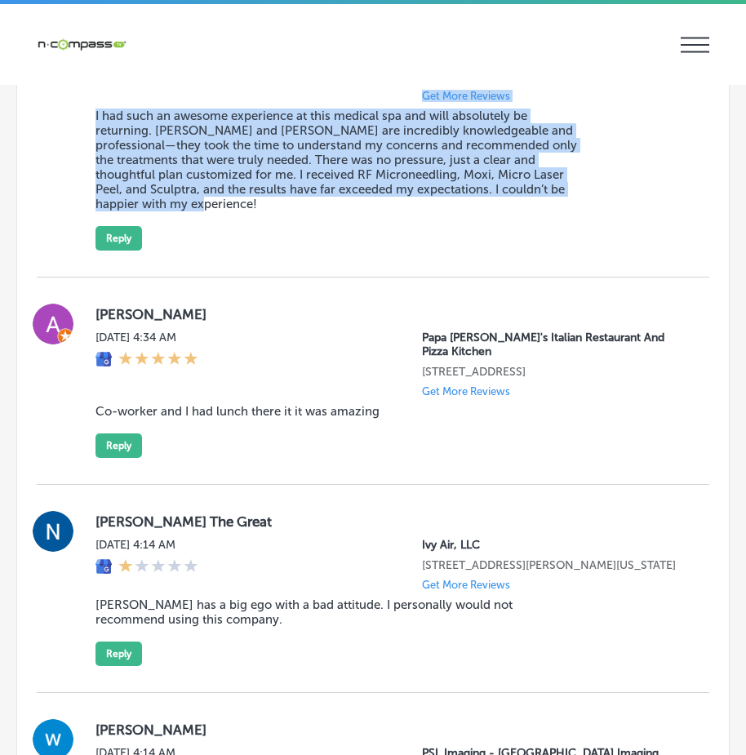
drag, startPoint x: 89, startPoint y: 271, endPoint x: 557, endPoint y: 468, distance: 508.1
click at [557, 250] on div "[PERSON_NAME][DATE] 7:05 AM illuma Advanced Aesthetics [STREET_ADDRESS][PERSON_…" at bounding box center [373, 136] width 672 height 228
copy div "[PERSON_NAME][DATE] 7:05 AM illuma Advanced Aesthetics [STREET_ADDRESS][PERSON_…"
click at [580, 250] on div "[PERSON_NAME][DATE] 7:05 AM illuma Advanced Aesthetics [STREET_ADDRESS][PERSON_…" at bounding box center [388, 136] width 587 height 228
drag, startPoint x: 81, startPoint y: 272, endPoint x: 587, endPoint y: 476, distance: 545.0
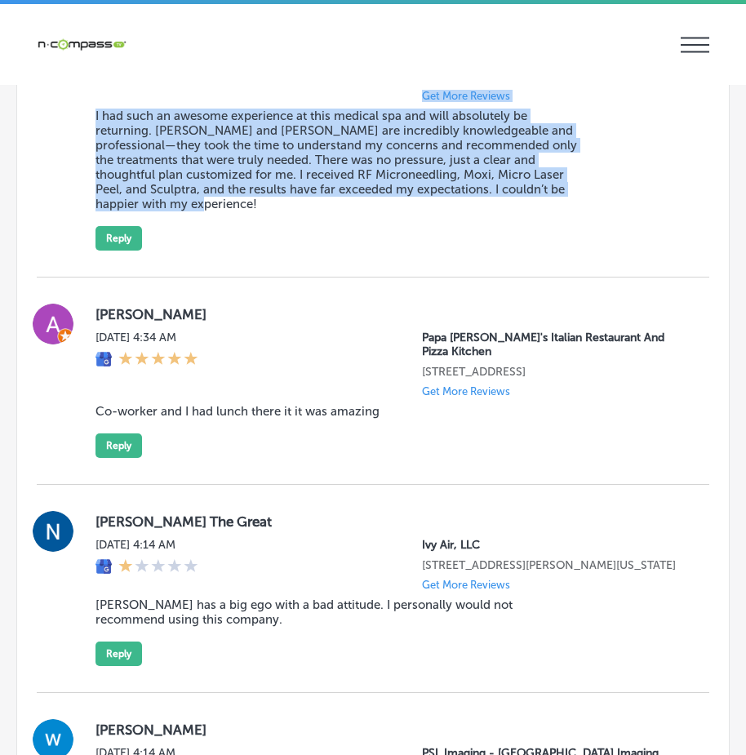
click at [587, 250] on div "[PERSON_NAME][DATE] 7:05 AM illuma Advanced Aesthetics [STREET_ADDRESS][PERSON_…" at bounding box center [373, 136] width 672 height 228
copy div "[PERSON_NAME][DATE] 7:05 AM illuma Advanced Aesthetics [STREET_ADDRESS][PERSON_…"
click at [124, 250] on button "Reply" at bounding box center [118, 238] width 46 height 24
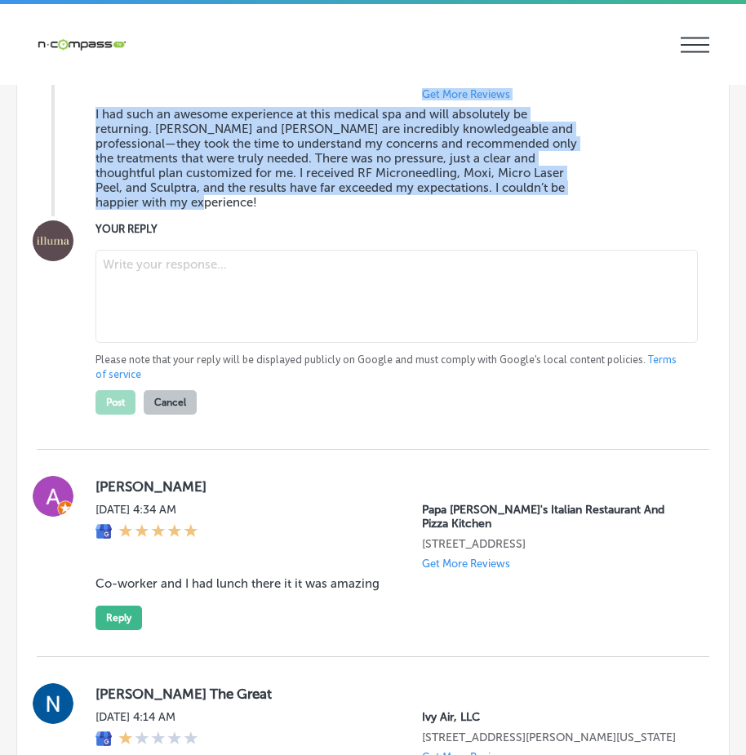
scroll to position [12608, 0]
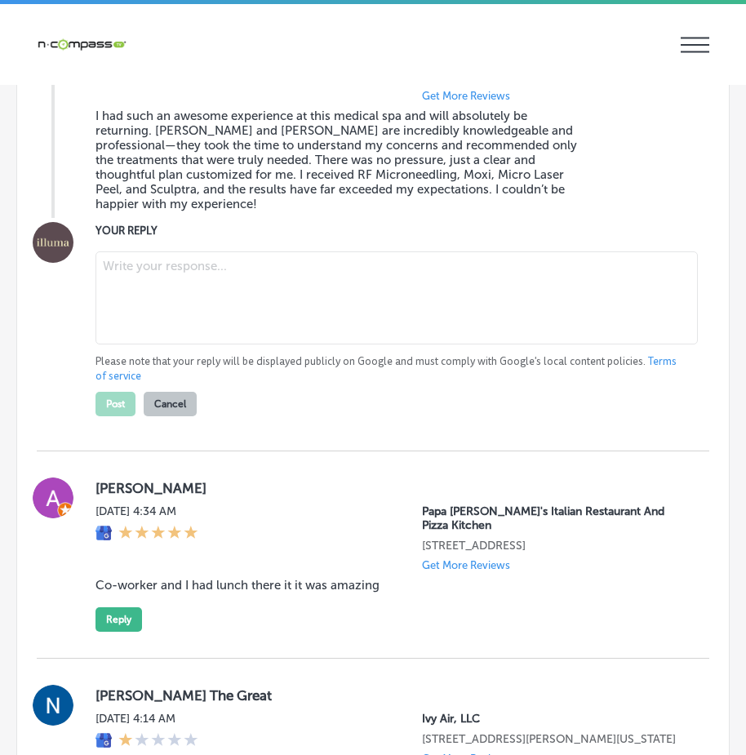
click at [150, 344] on textarea at bounding box center [396, 297] width 602 height 93
paste textarea "Thank you so much for your kind words, [PERSON_NAME]! We’re thrilled to hear yo…"
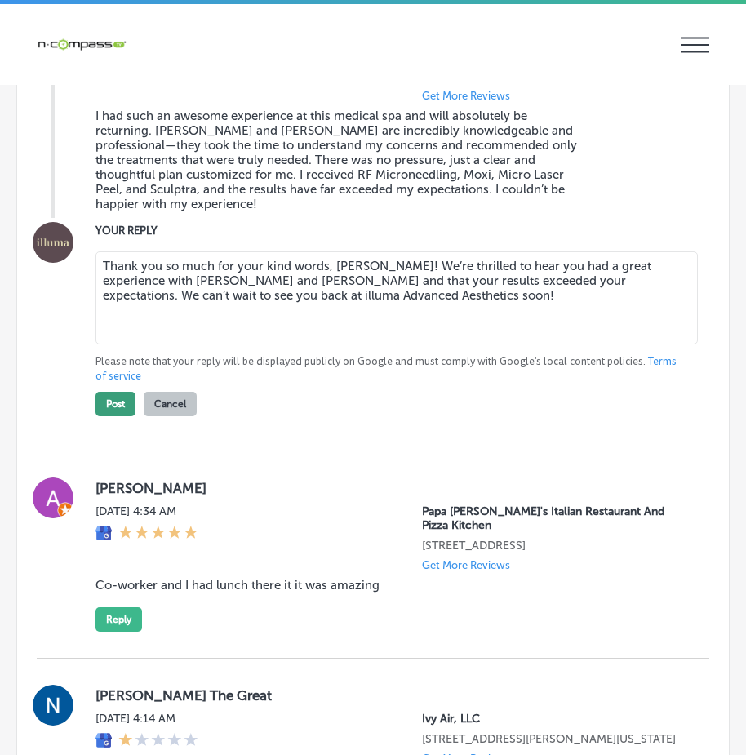
type textarea "Thank you so much for your kind words, [PERSON_NAME]! We’re thrilled to hear yo…"
click at [121, 416] on button "Post" at bounding box center [115, 404] width 40 height 24
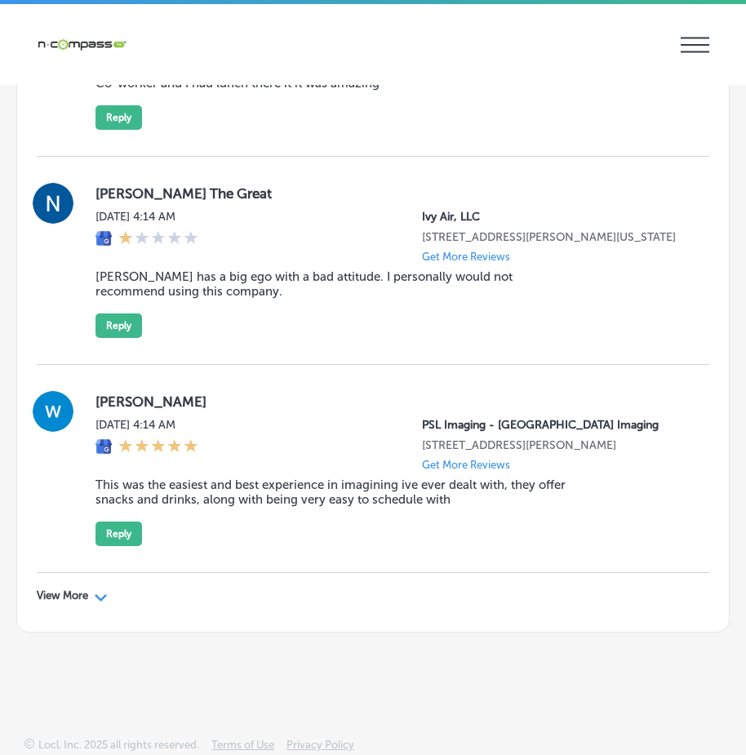
scroll to position [12931, 0]
click at [103, 600] on polygon at bounding box center [101, 597] width 12 height 7
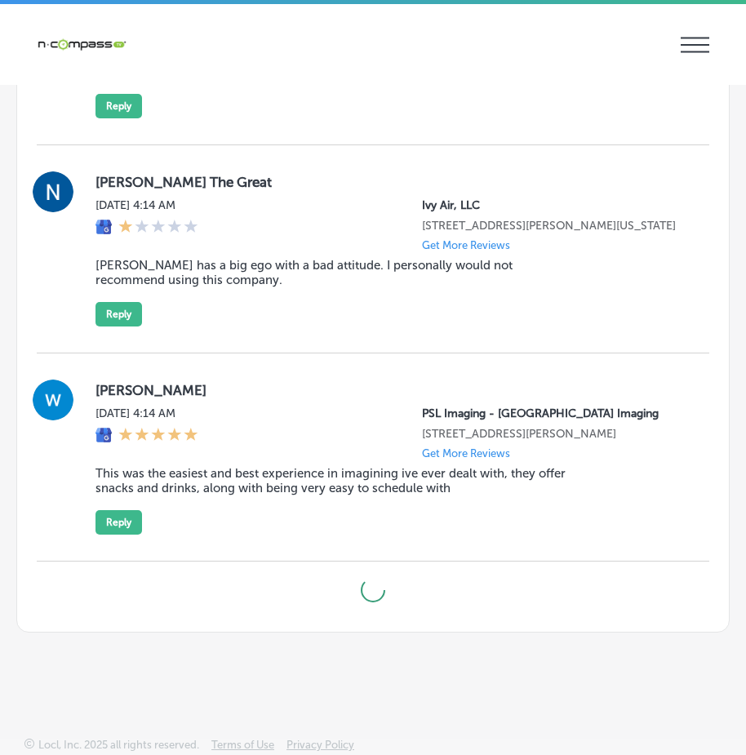
type textarea "x"
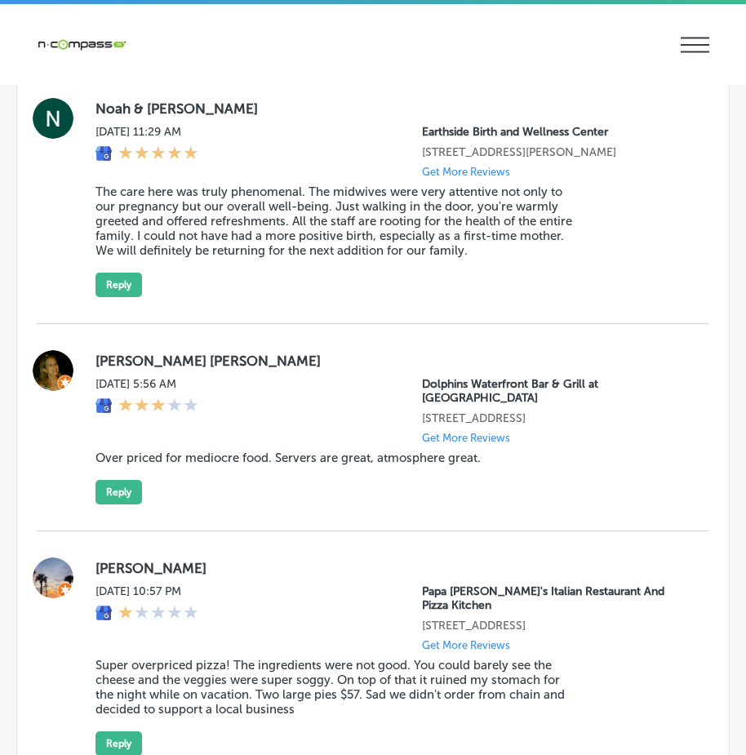
scroll to position [14889, 0]
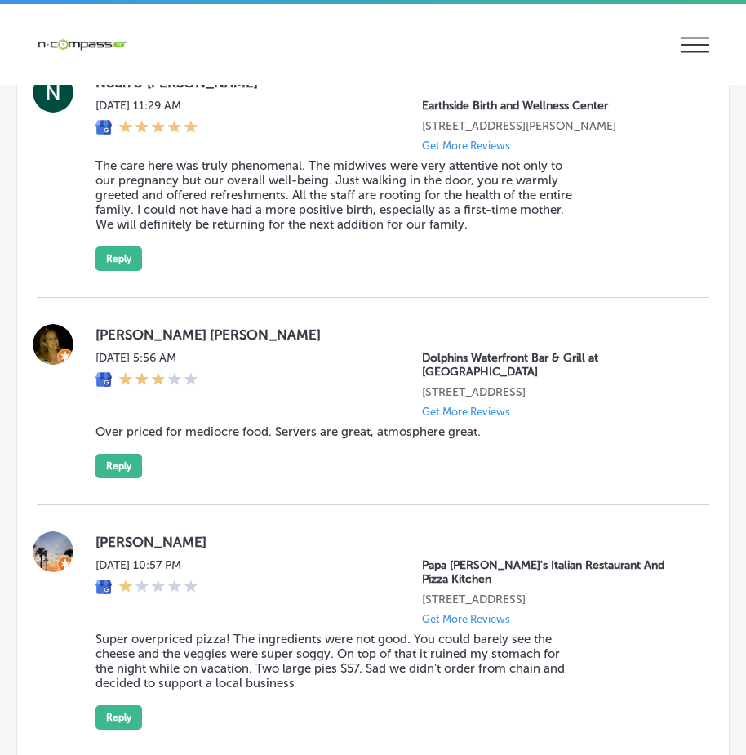
drag, startPoint x: 410, startPoint y: 197, endPoint x: 612, endPoint y: 205, distance: 201.6
drag, startPoint x: 83, startPoint y: 172, endPoint x: 390, endPoint y: 305, distance: 334.3
click at [119, 19] on button "Reply" at bounding box center [118, 6] width 46 height 24
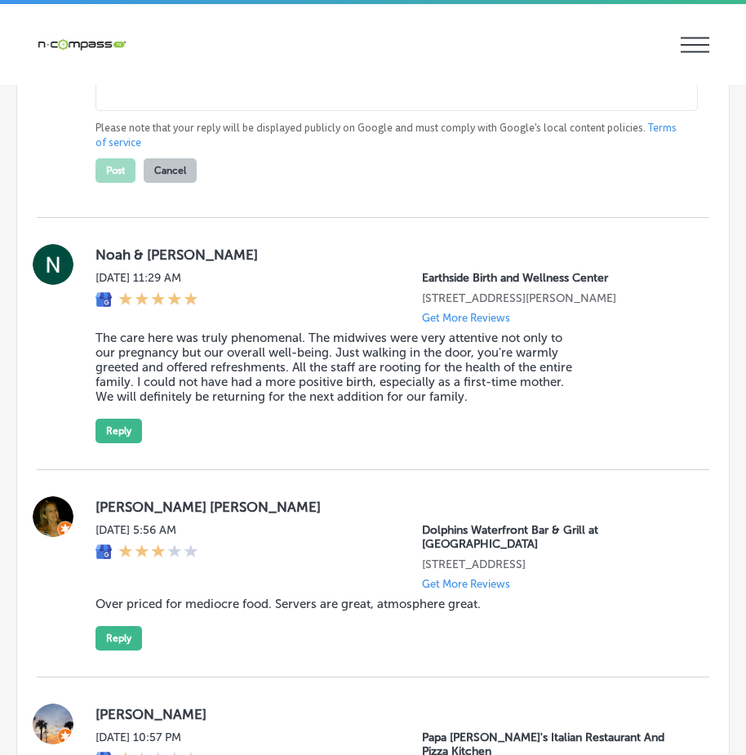
scroll to position [14887, 0]
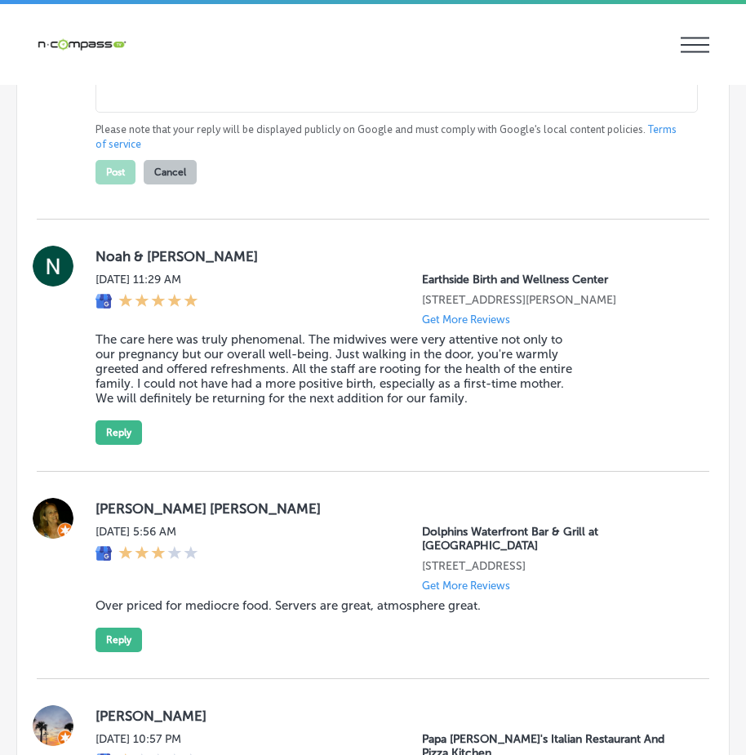
click at [150, 113] on textarea at bounding box center [396, 66] width 602 height 93
paste textarea "Thank you, [PERSON_NAME], for sharing your experience! We’re glad you found CAR…"
click at [271, 113] on textarea "Thank you, [PERSON_NAME], for sharing your experience! We’re glad you found CAR…" at bounding box center [396, 66] width 602 height 93
type textarea "Thank you, [PERSON_NAME], for sharing your experience! We’re glad you found CAR…"
click at [108, 184] on button "Post" at bounding box center [115, 172] width 40 height 24
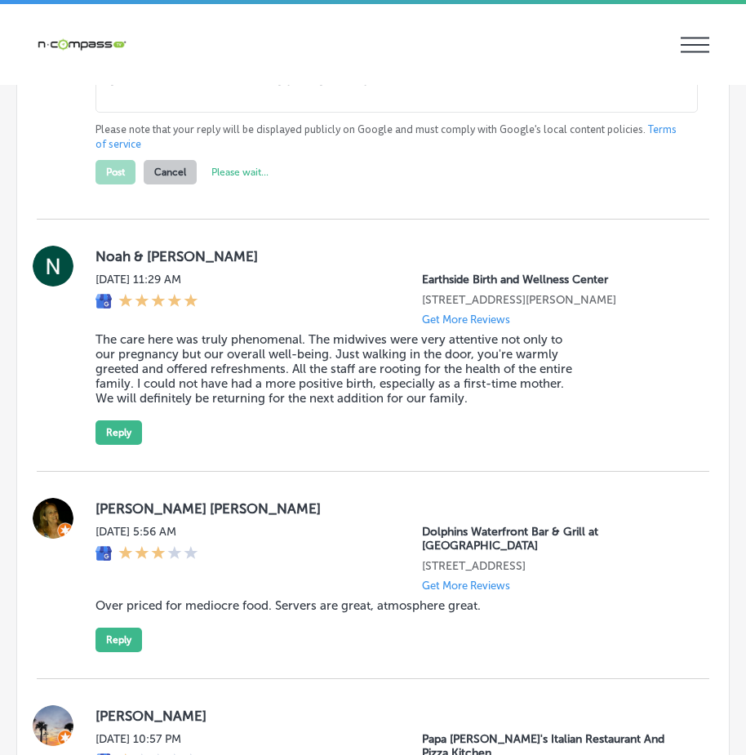
type textarea "x"
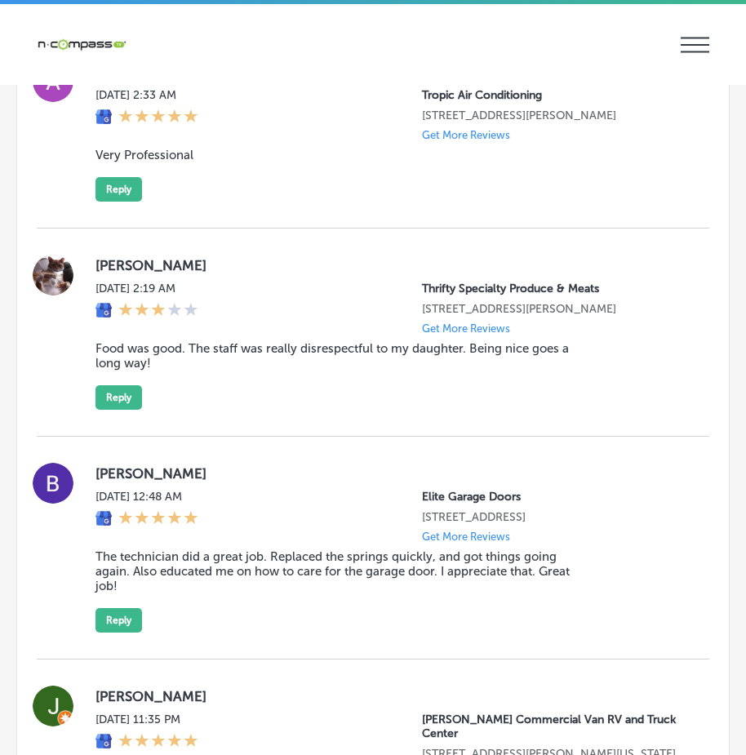
scroll to position [13337, 0]
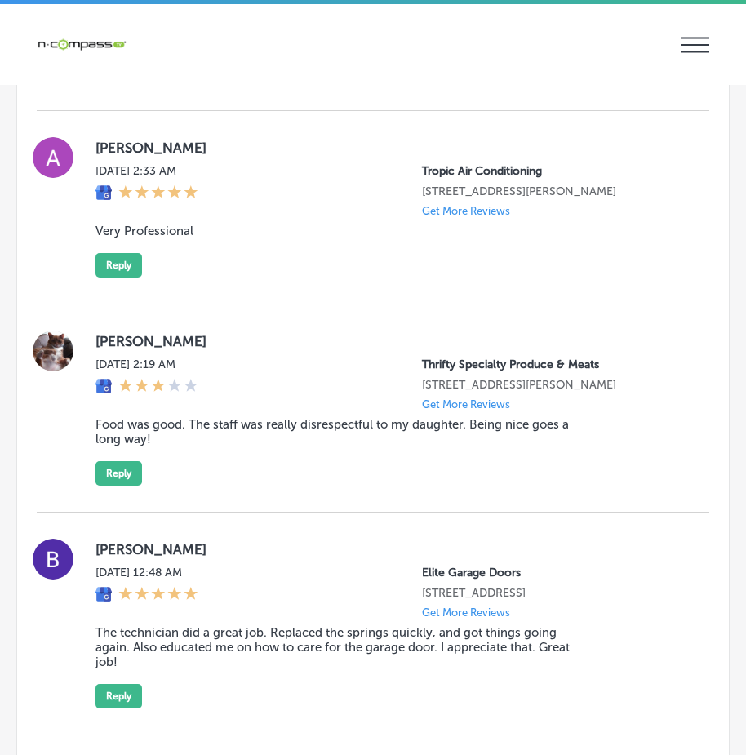
drag, startPoint x: 89, startPoint y: 194, endPoint x: 409, endPoint y: 333, distance: 349.3
click at [116, 84] on button "Reply" at bounding box center [118, 72] width 46 height 24
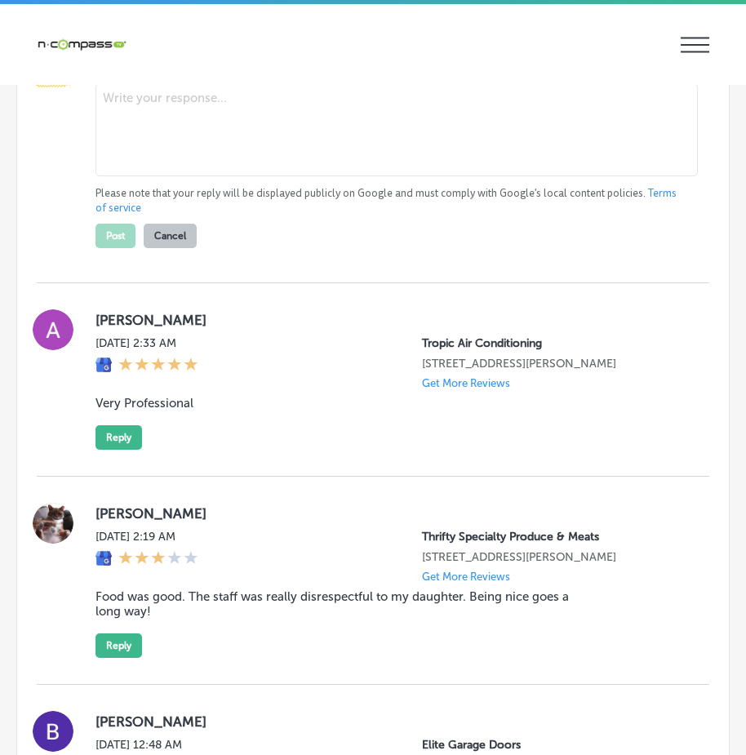
scroll to position [13335, 0]
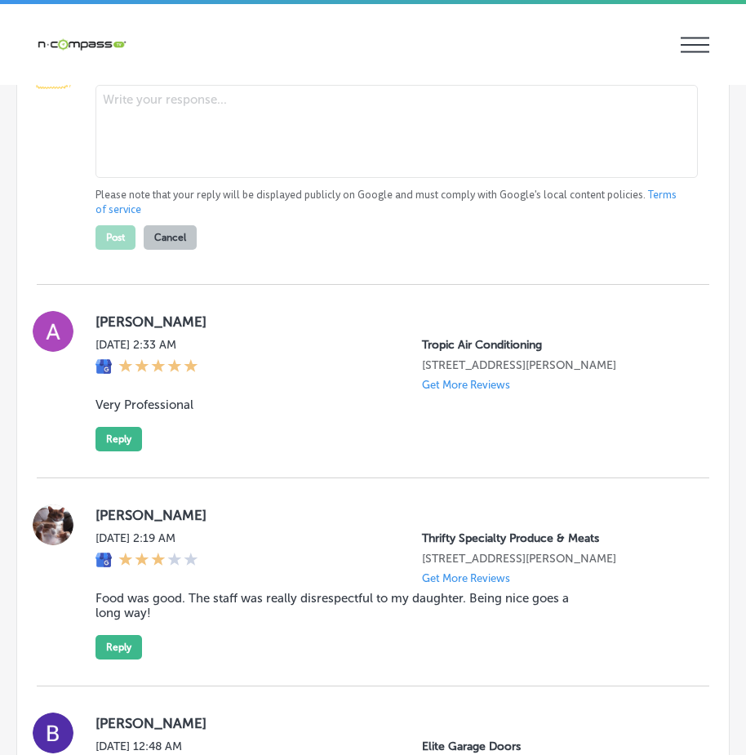
click at [135, 178] on textarea at bounding box center [396, 131] width 602 height 93
paste textarea "Hi [PERSON_NAME], we’re sorry to hear that your waffles and hibiscus drinks did…"
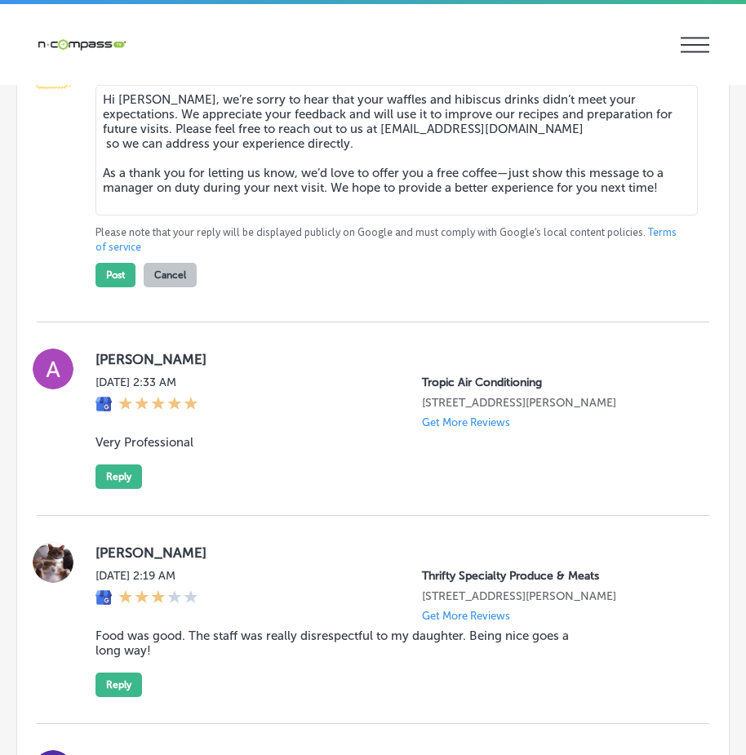
drag, startPoint x: 418, startPoint y: 419, endPoint x: 296, endPoint y: 423, distance: 122.4
click at [296, 215] on textarea "Hi [PERSON_NAME], we’re sorry to hear that your waffles and hibiscus drinks did…" at bounding box center [396, 150] width 602 height 131
click at [104, 215] on textarea "Hi [PERSON_NAME], we’re sorry to hear that your waffles and hibiscus drinks did…" at bounding box center [396, 150] width 602 height 131
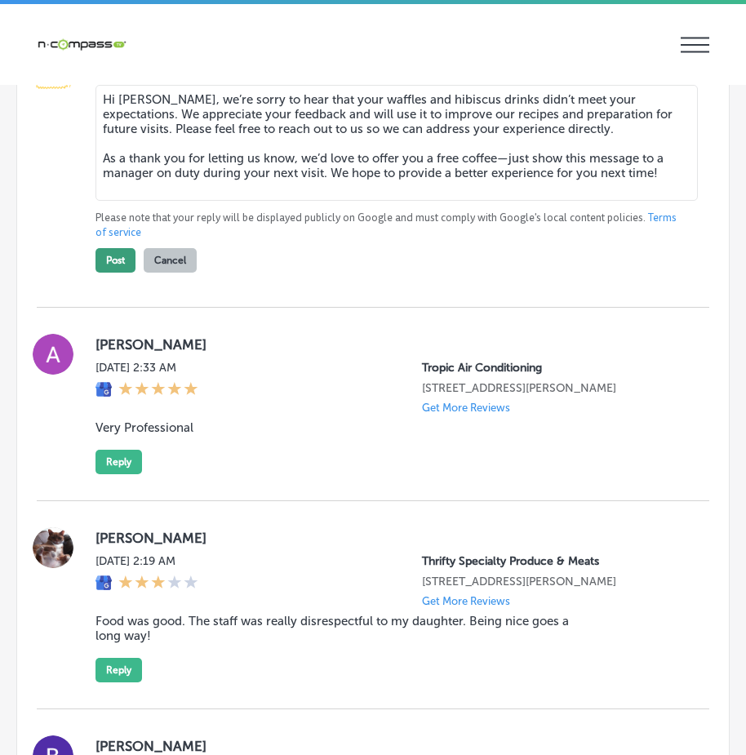
type textarea "Hi [PERSON_NAME], we’re sorry to hear that your waffles and hibiscus drinks did…"
click at [117, 272] on button "Post" at bounding box center [115, 260] width 40 height 24
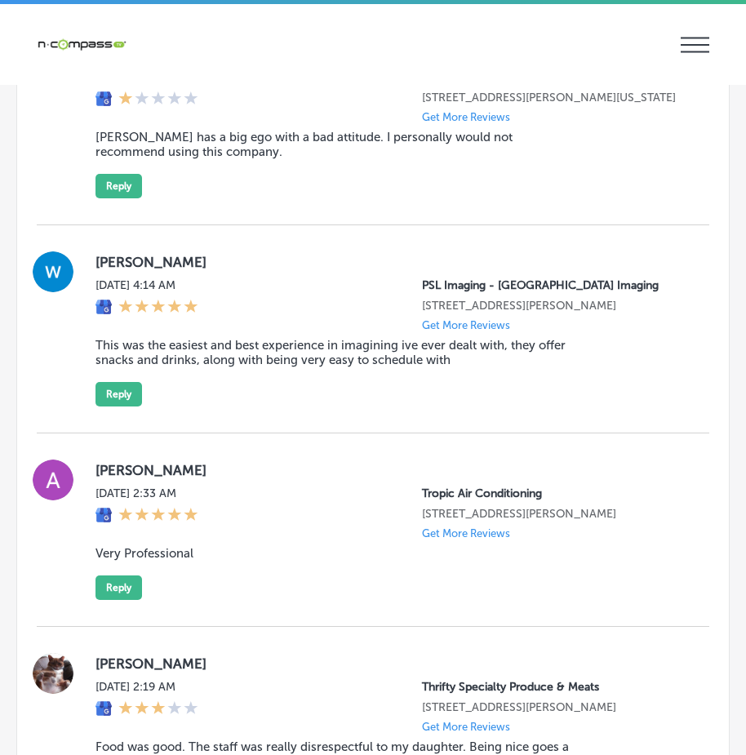
scroll to position [12764, 0]
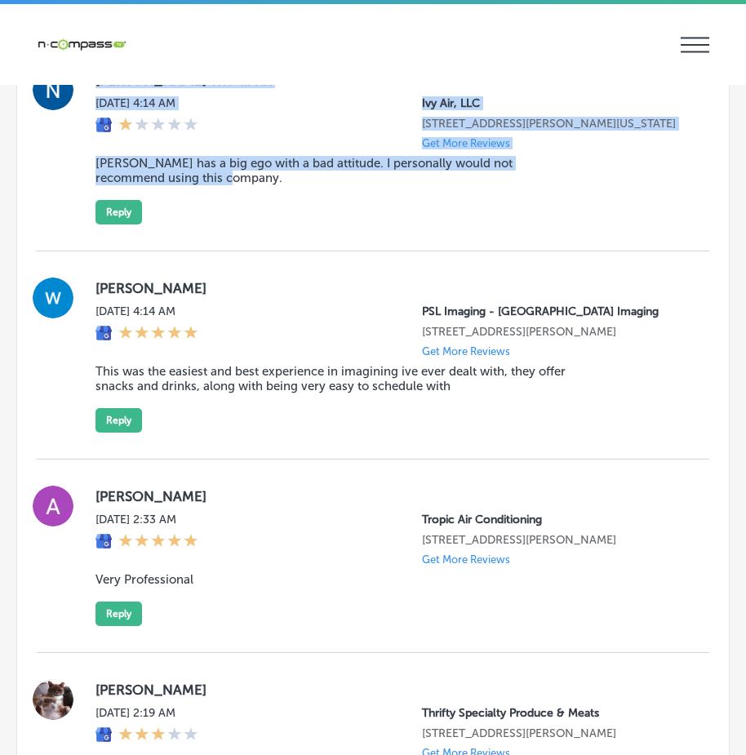
drag, startPoint x: 105, startPoint y: 317, endPoint x: 304, endPoint y: 451, distance: 239.8
click at [304, 251] on div "[PERSON_NAME] The Great [DATE] 4:14 AM Ivy Air, LLC [STREET_ADDRESS][PERSON_NAM…" at bounding box center [373, 147] width 672 height 208
click at [277, 149] on div "[DATE] 4:14 AM Ivy Air, LLC [STREET_ADDRESS][PERSON_NAME][US_STATE] Get More Re…" at bounding box center [388, 122] width 587 height 53
drag, startPoint x: 84, startPoint y: 317, endPoint x: 286, endPoint y: 443, distance: 237.9
click at [286, 251] on div "[PERSON_NAME] The Great [DATE] 4:14 AM Ivy Air, LLC [STREET_ADDRESS][PERSON_NAM…" at bounding box center [373, 147] width 672 height 208
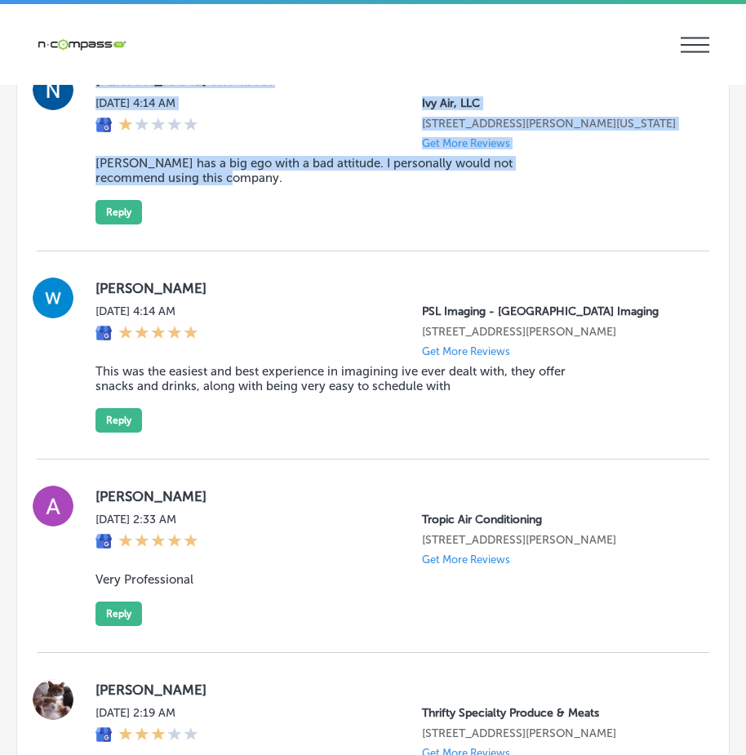
click at [289, 88] on label "[PERSON_NAME] The Great" at bounding box center [388, 80] width 587 height 16
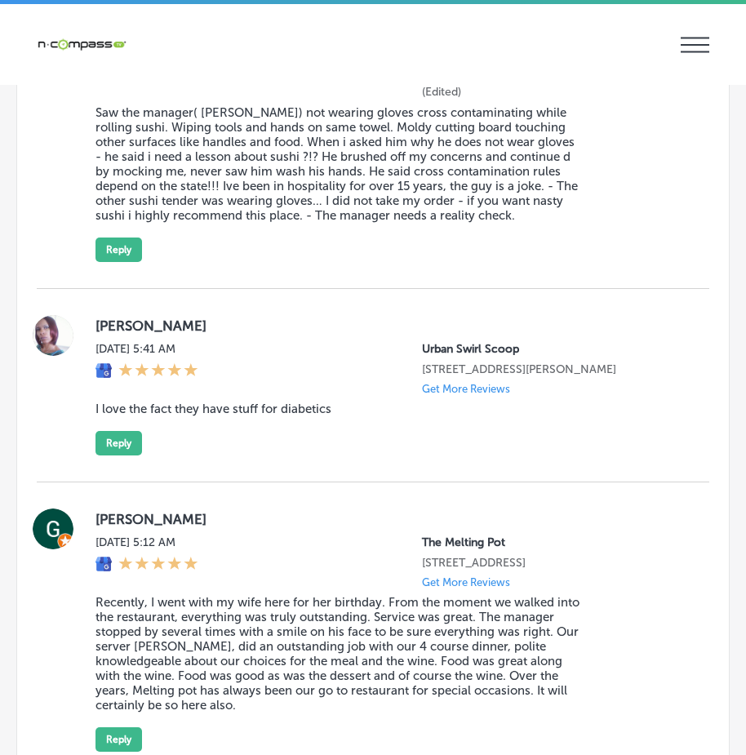
scroll to position [7625, 0]
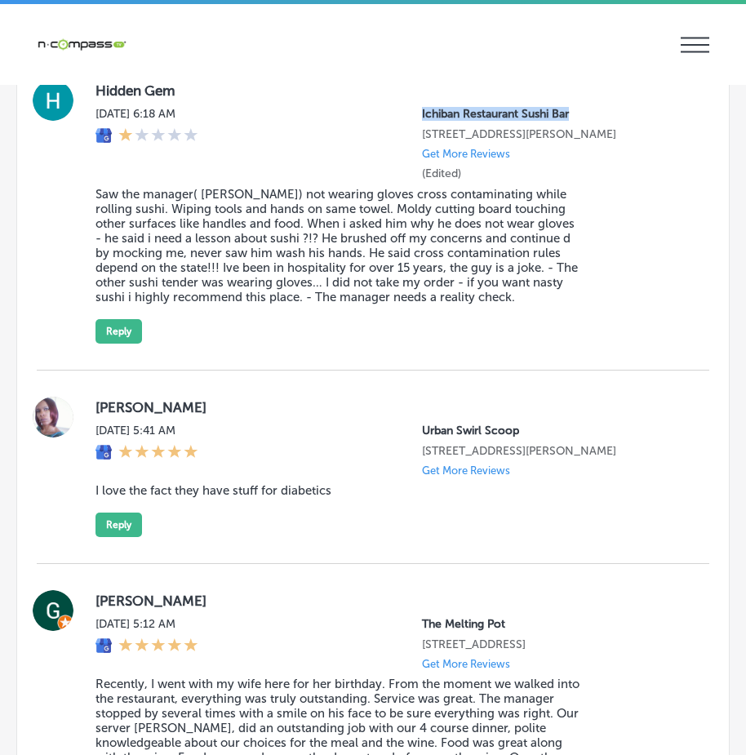
drag, startPoint x: 409, startPoint y: 285, endPoint x: 607, endPoint y: 294, distance: 197.6
click at [607, 121] on p "Ichiban Restaurant Sushi Bar" at bounding box center [552, 114] width 261 height 14
click at [640, 279] on div "Hidden Gem [DATE] 6:18 AM Ichiban Restaurant Sushi Bar [STREET_ADDRESS][PERSON_…" at bounding box center [388, 211] width 587 height 263
drag, startPoint x: 409, startPoint y: 284, endPoint x: 582, endPoint y: 295, distance: 173.3
click at [582, 121] on p "Ichiban Restaurant Sushi Bar" at bounding box center [552, 114] width 261 height 14
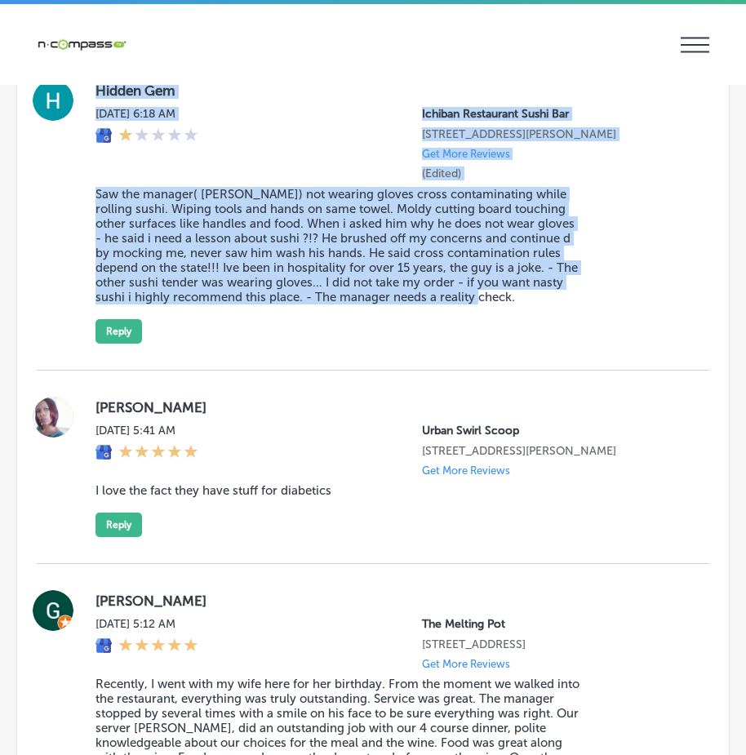
drag, startPoint x: 117, startPoint y: 270, endPoint x: 533, endPoint y: 480, distance: 465.9
click at [533, 343] on div "Hidden Gem [DATE] 6:18 AM Ichiban Restaurant Sushi Bar [STREET_ADDRESS][PERSON_…" at bounding box center [373, 211] width 672 height 263
click at [284, 99] on label "Hidden Gem" at bounding box center [388, 90] width 587 height 16
drag, startPoint x: 91, startPoint y: 257, endPoint x: 534, endPoint y: 513, distance: 512.4
click at [534, 343] on div "Hidden Gem [DATE] 6:18 AM Ichiban Restaurant Sushi Bar [STREET_ADDRESS][PERSON_…" at bounding box center [373, 211] width 672 height 263
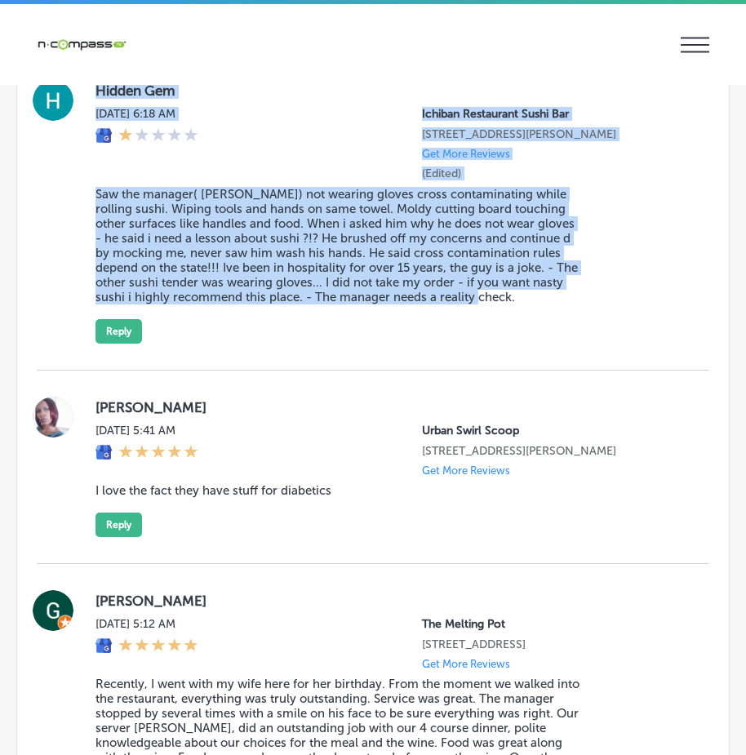
click at [592, 343] on div "Hidden Gem [DATE] 6:18 AM Ichiban Restaurant Sushi Bar [STREET_ADDRESS][PERSON_…" at bounding box center [388, 211] width 587 height 263
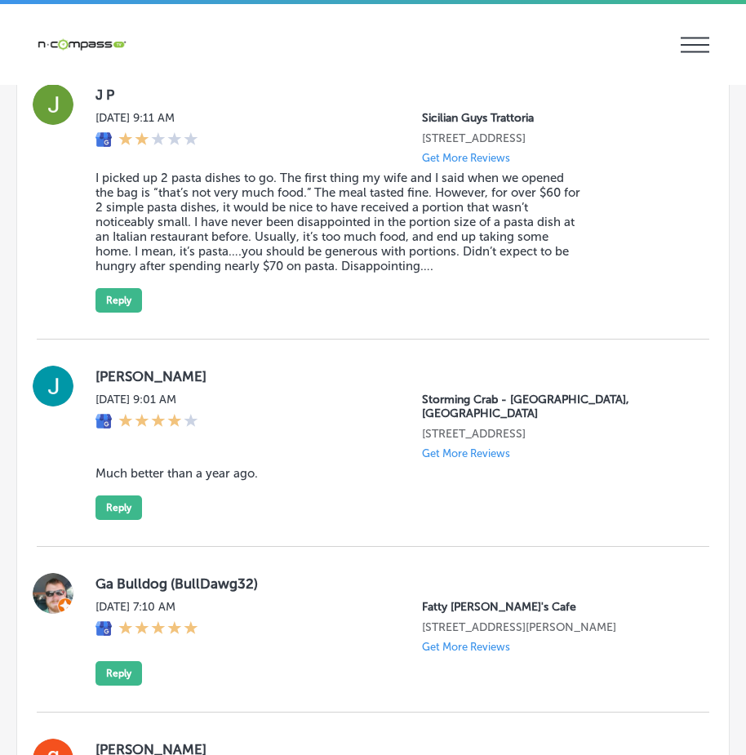
scroll to position [4281, 0]
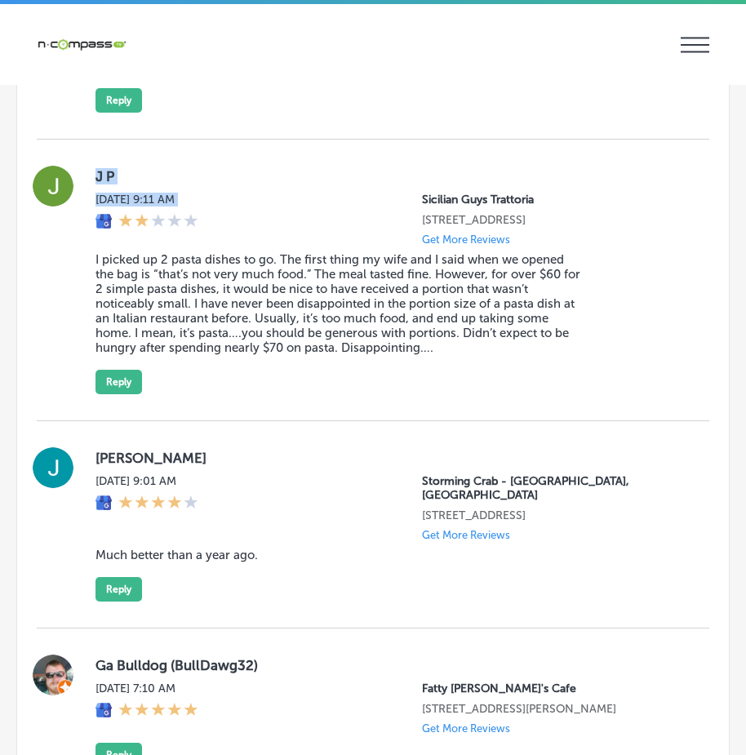
drag, startPoint x: 85, startPoint y: 221, endPoint x: 85, endPoint y: 300, distance: 79.1
click at [85, 300] on div "J P [DATE] 9:11 AM Sicilian Guys Trattoria [STREET_ADDRESS] Get More Reviews I …" at bounding box center [373, 279] width 672 height 281
click at [74, 303] on div "J P [DATE] 9:11 AM Sicilian Guys Trattoria [STREET_ADDRESS] Get More Reviews I …" at bounding box center [373, 280] width 672 height 228
click at [191, 184] on label "J P" at bounding box center [388, 176] width 587 height 16
click at [237, 246] on div "[DATE] 9:11 AM Sicilian Guys Trattoria [STREET_ADDRESS] Get More Reviews" at bounding box center [388, 219] width 587 height 53
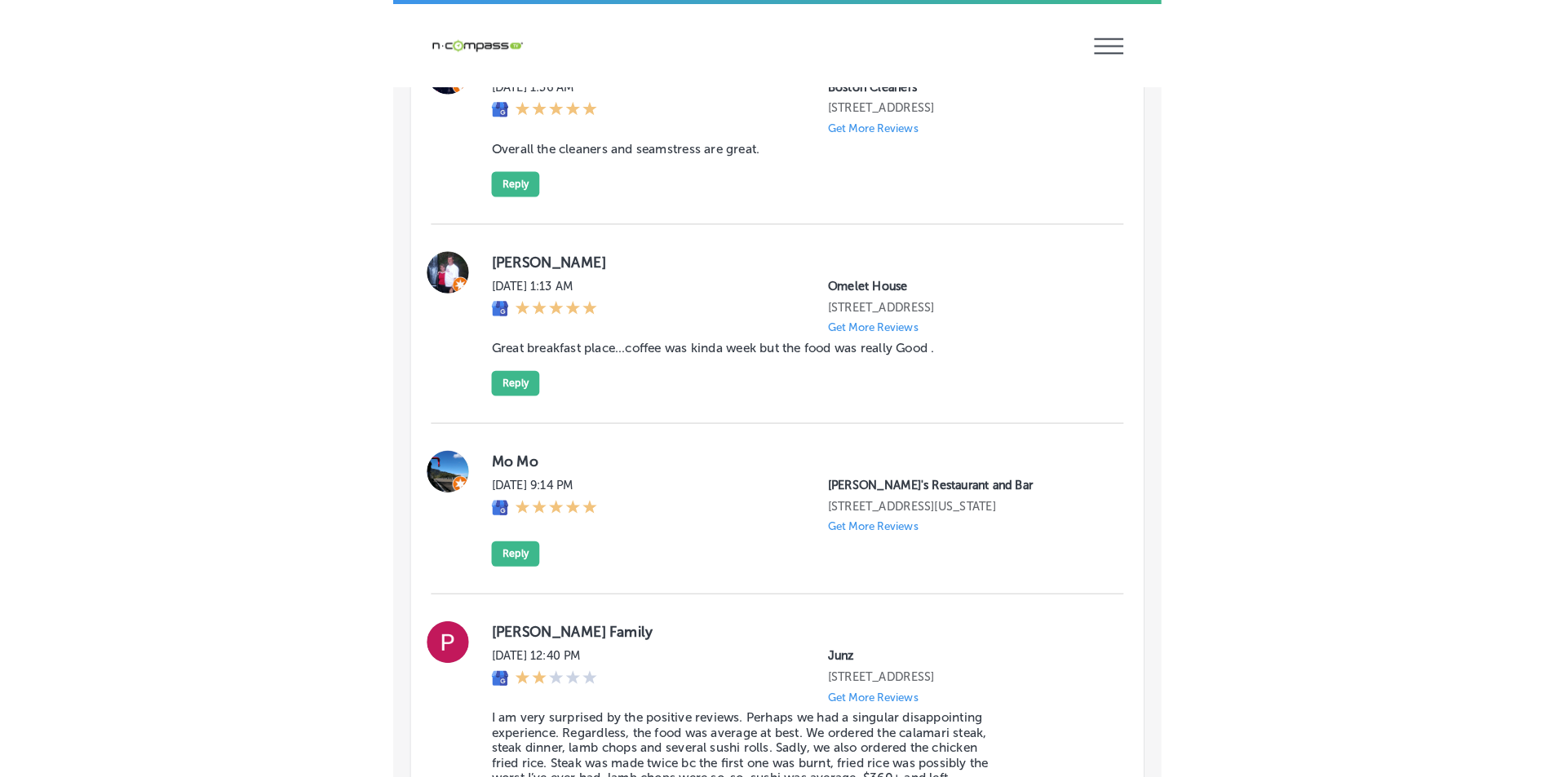
scroll to position [5912, 0]
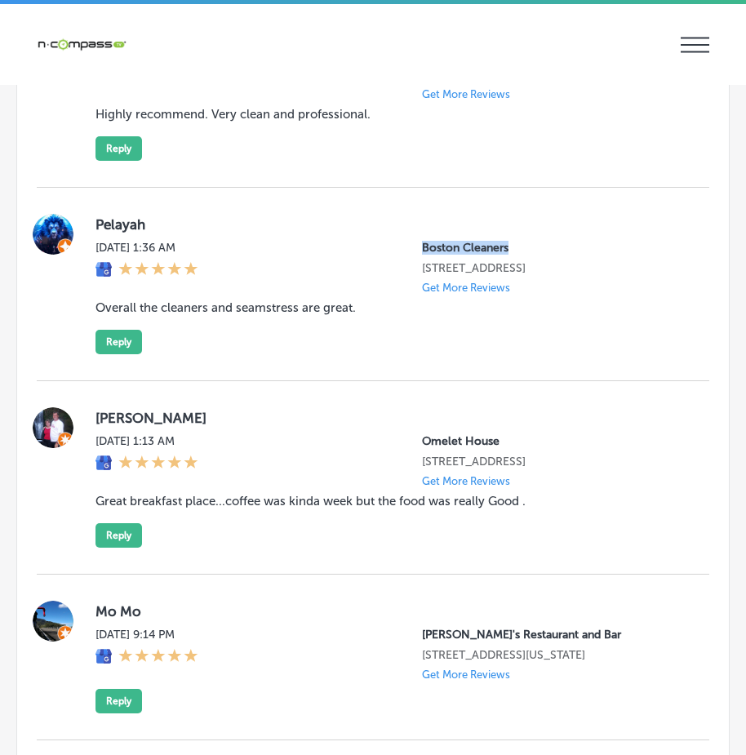
drag, startPoint x: 407, startPoint y: 354, endPoint x: 534, endPoint y: 360, distance: 127.4
click at [534, 294] on div "[DATE] 1:36 AM Boston Cleaners [STREET_ADDRESS] Get More Reviews" at bounding box center [388, 267] width 587 height 53
click at [532, 255] on p "Boston Cleaners" at bounding box center [552, 248] width 261 height 14
type textarea "x"
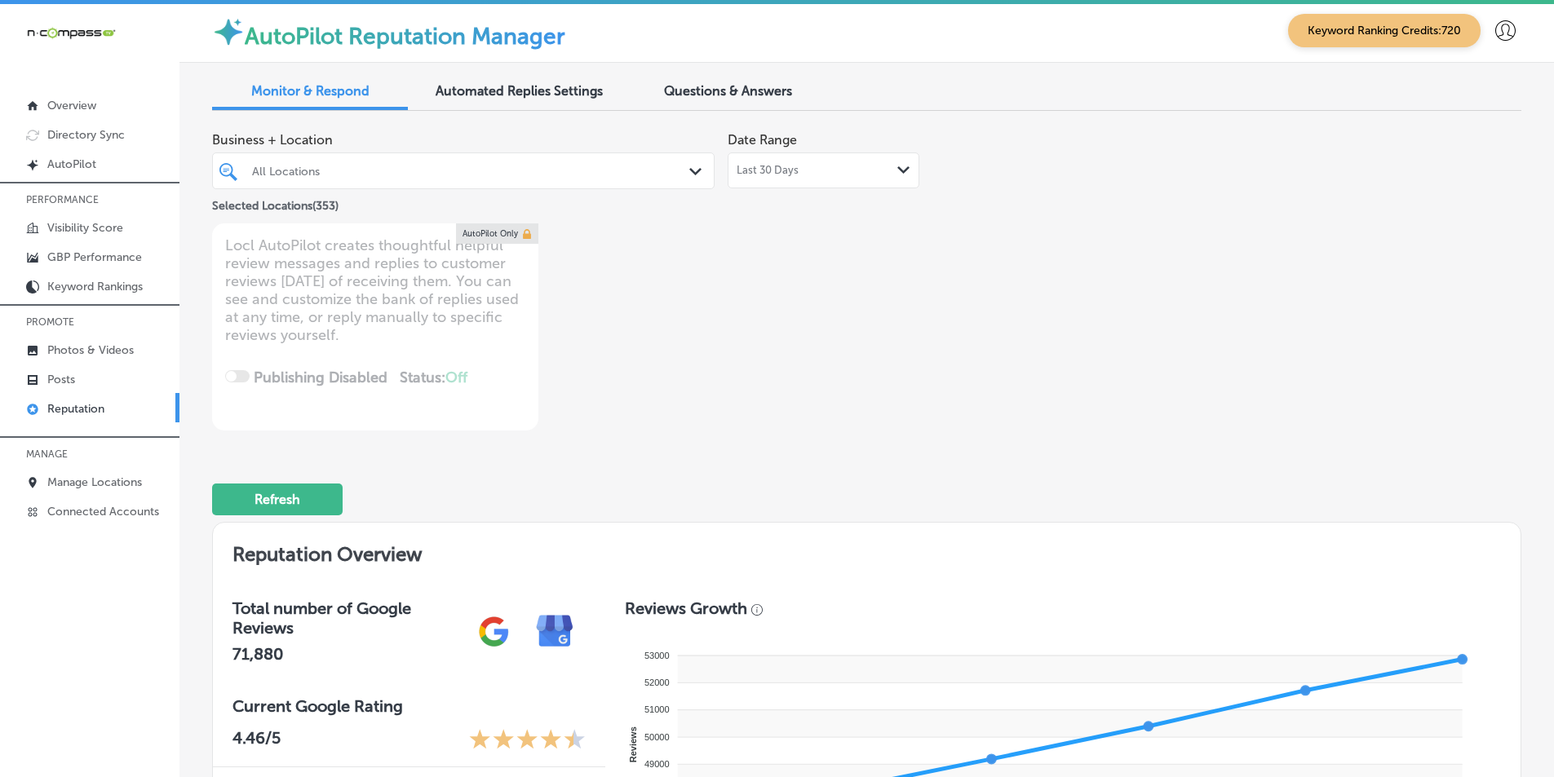
scroll to position [0, 0]
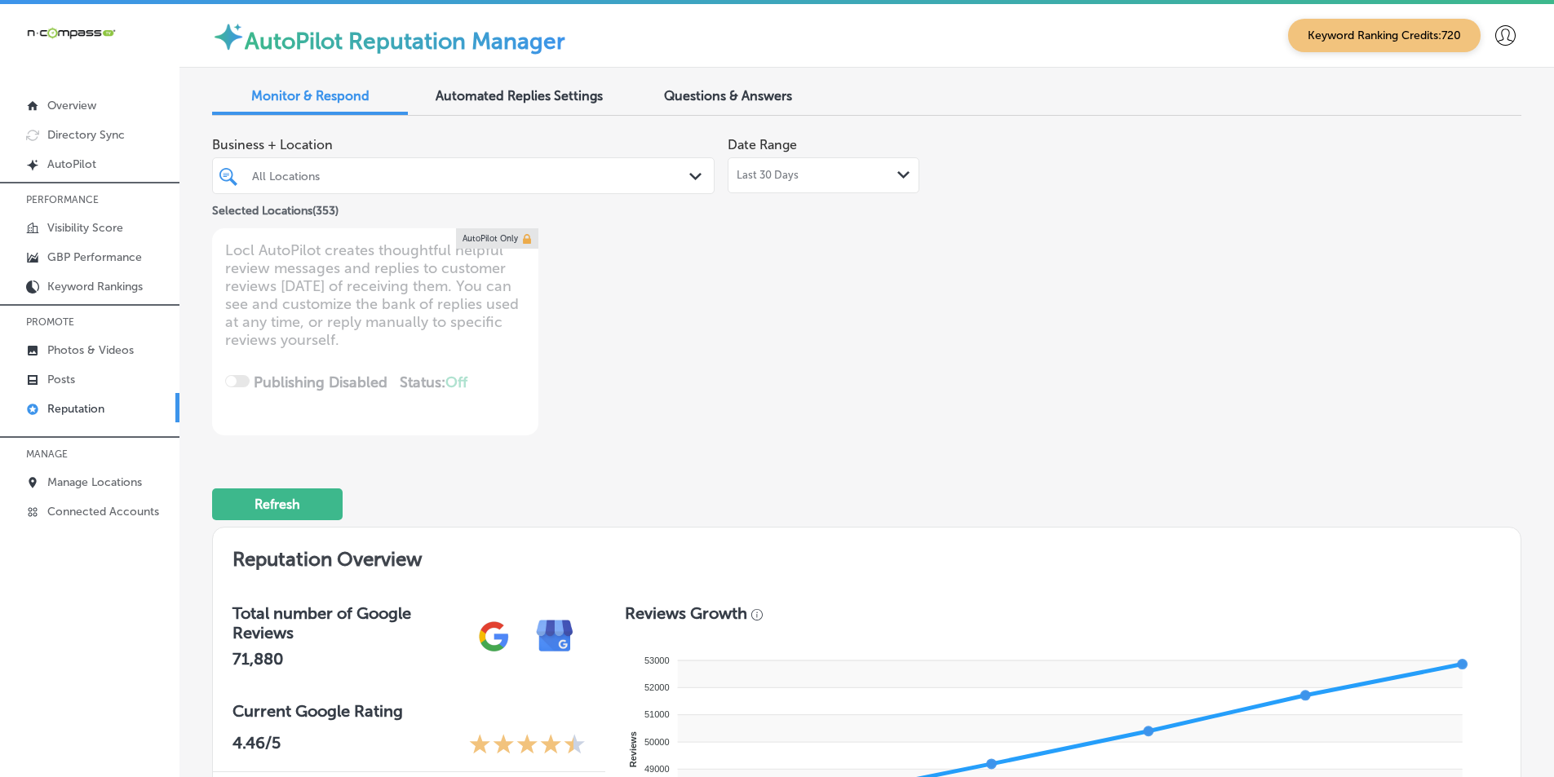
click at [618, 175] on div "All Locations" at bounding box center [471, 176] width 439 height 14
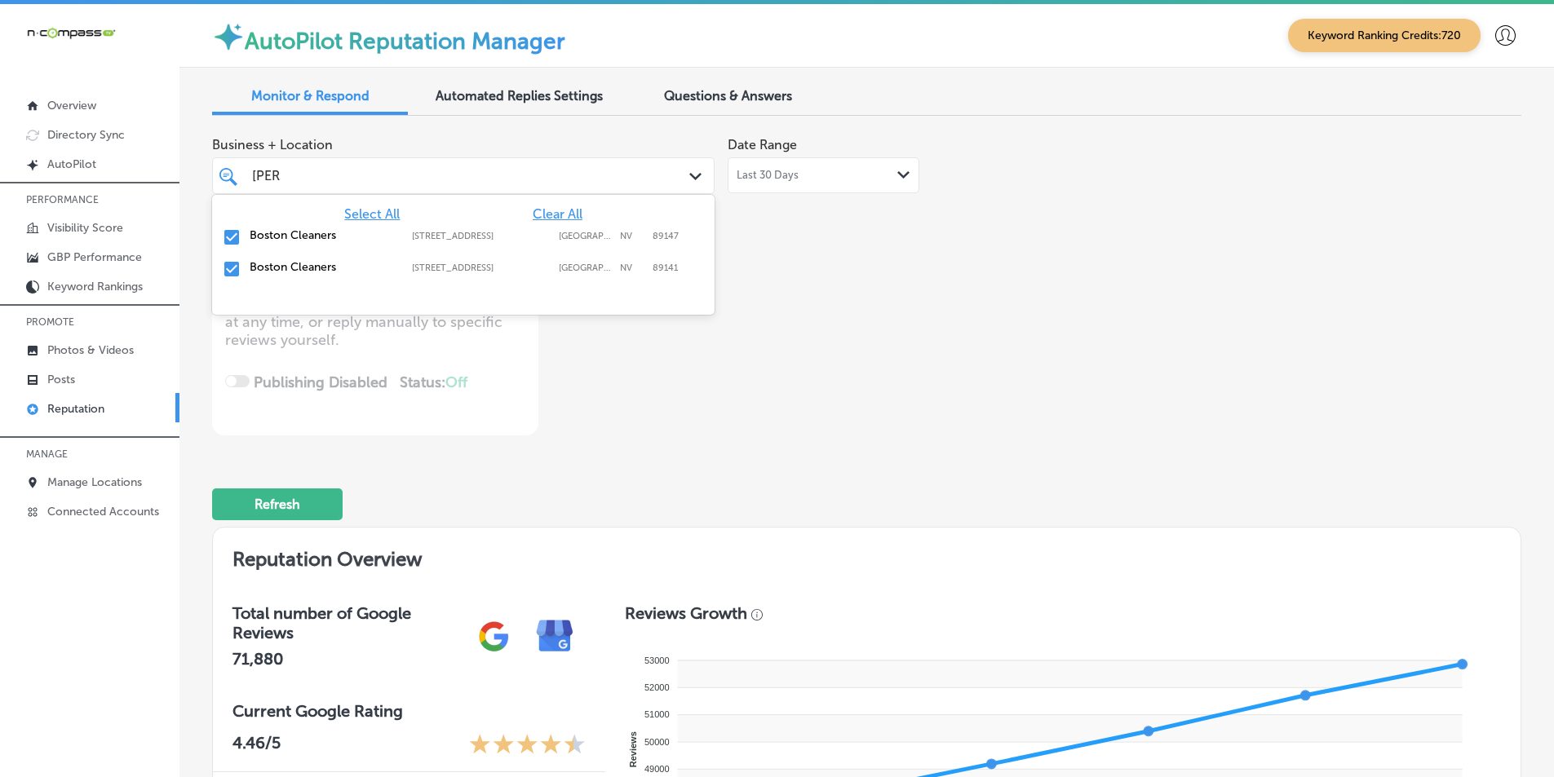
type input "Bosto"
click at [389, 212] on span "Select All" at bounding box center [371, 213] width 55 height 15
click at [542, 209] on span "Clear All" at bounding box center [558, 213] width 50 height 15
click at [409, 185] on div "Bosto Bosto" at bounding box center [441, 176] width 383 height 22
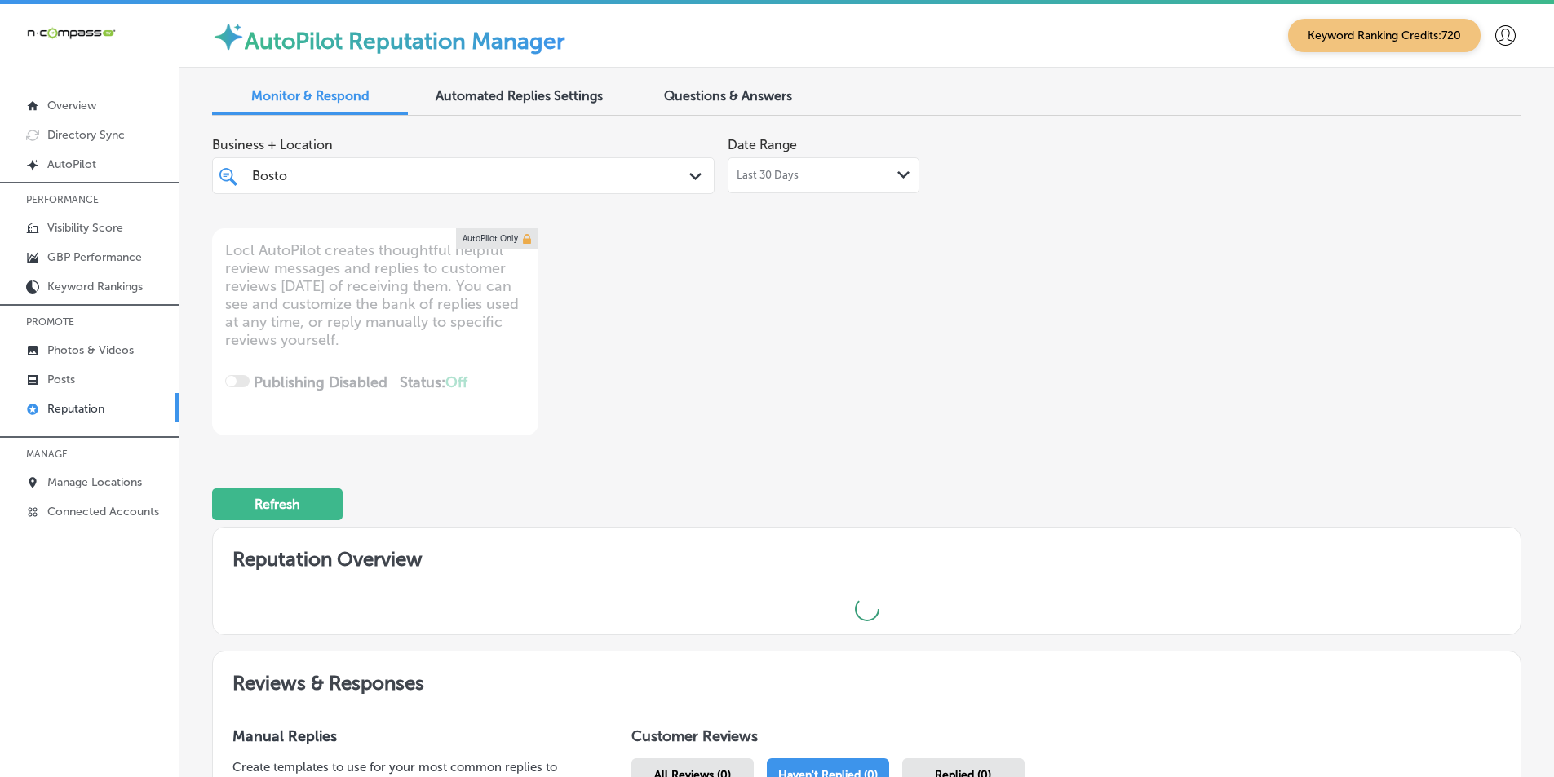
type textarea "x"
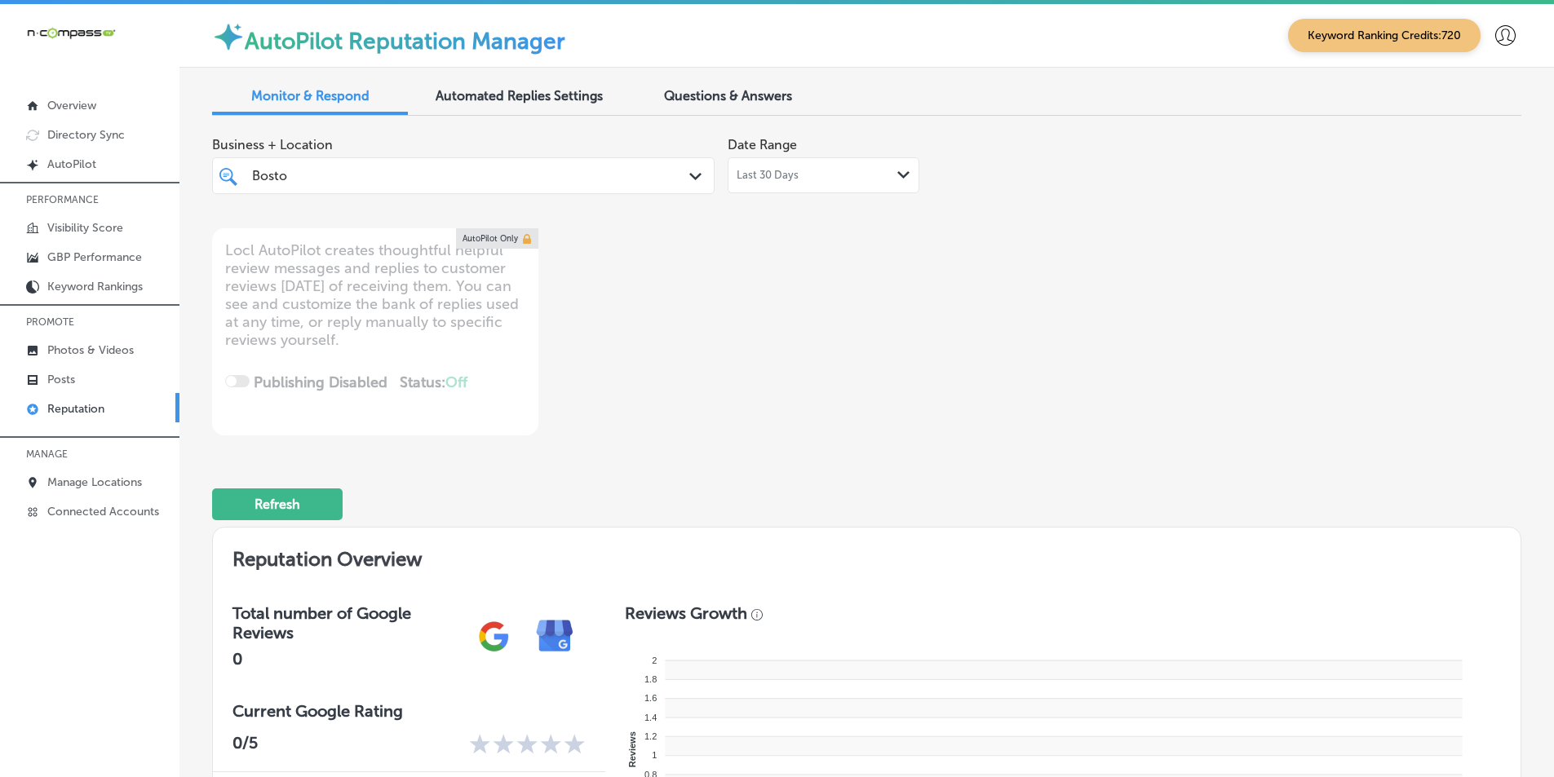
type input "[GEOGRAPHIC_DATA]"
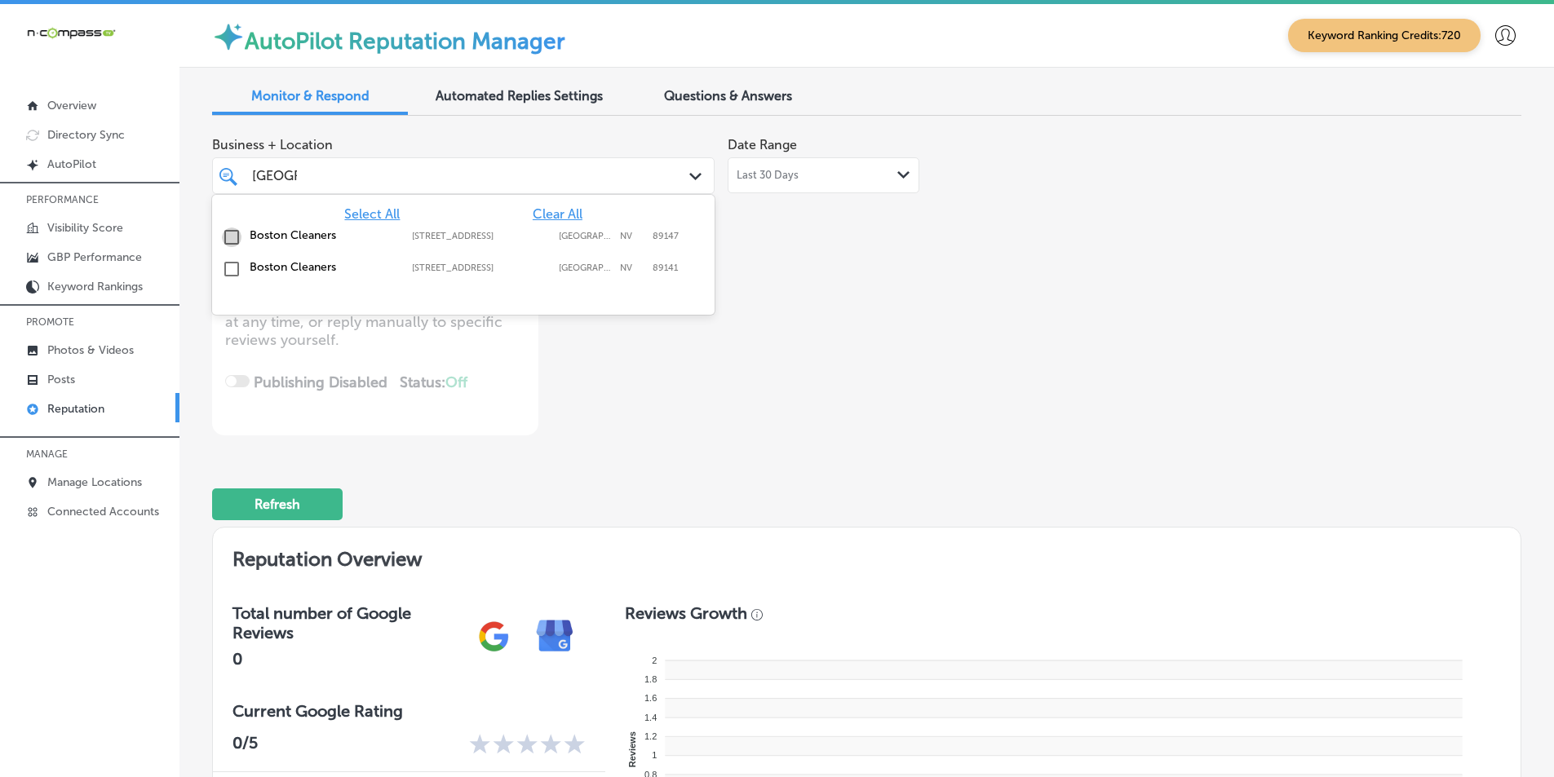
click at [230, 237] on input "checkbox" at bounding box center [232, 238] width 20 height 20
type textarea "x"
type input "[GEOGRAPHIC_DATA]"
click at [757, 291] on div "Business + Location option [STREET_ADDRESS]. option [STREET_ADDRESS]. 3 results…" at bounding box center [605, 282] width 786 height 307
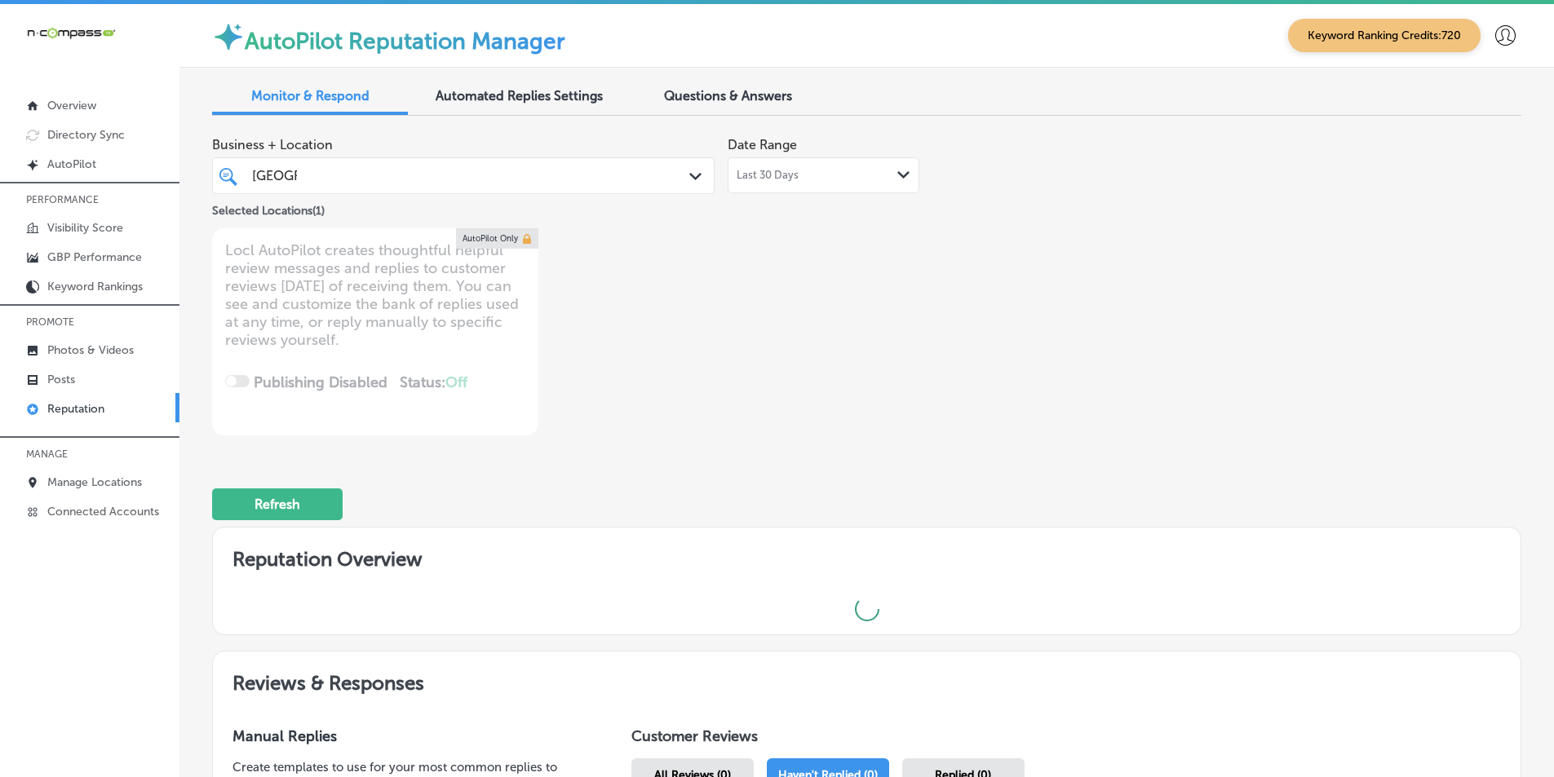
type textarea "x"
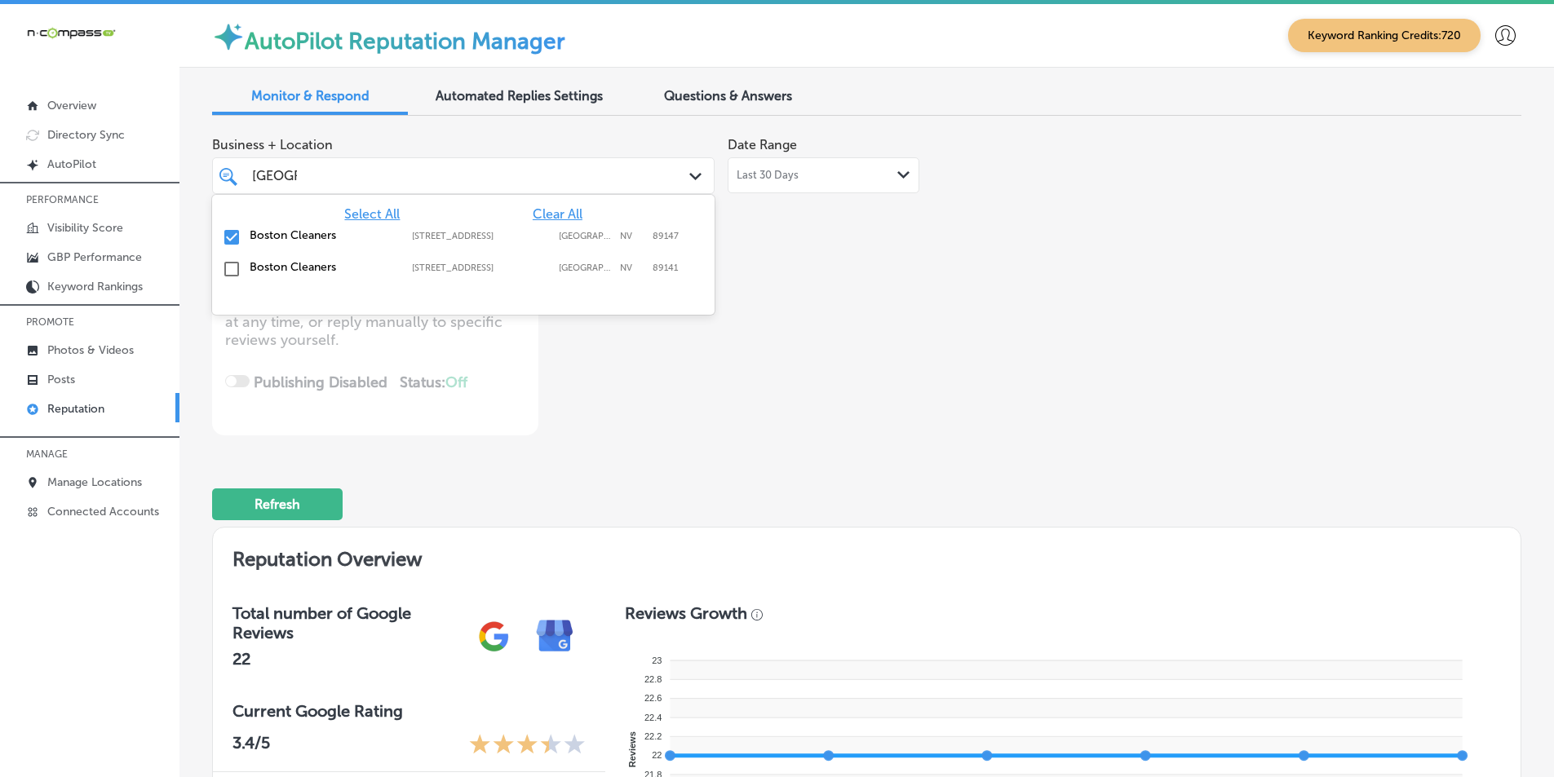
click at [615, 182] on div "Boston [GEOGRAPHIC_DATA]" at bounding box center [441, 176] width 383 height 22
